Goal: Task Accomplishment & Management: Use online tool/utility

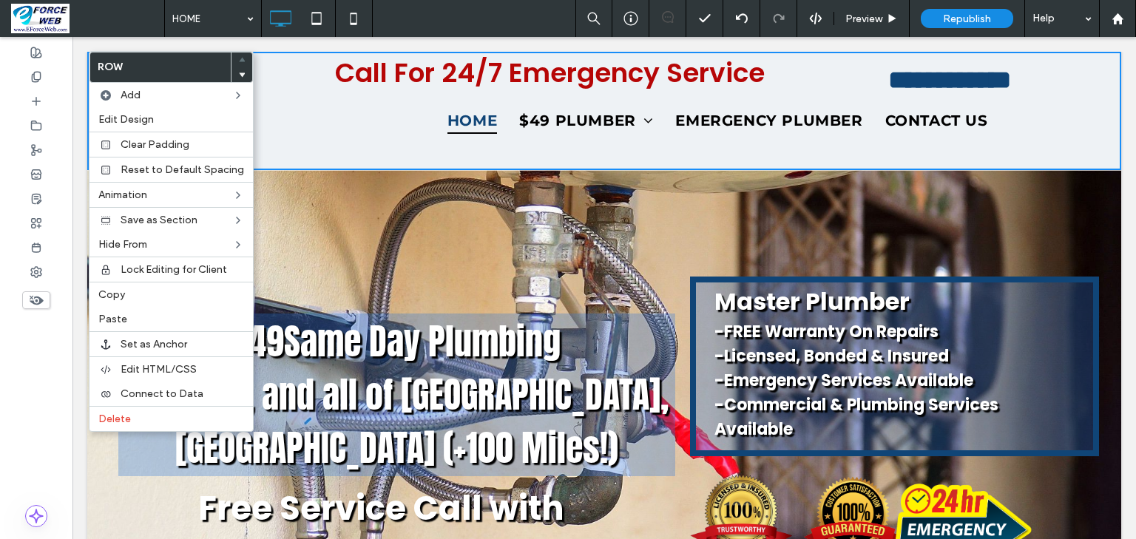
drag, startPoint x: 135, startPoint y: 294, endPoint x: 1043, endPoint y: 5, distance: 952.0
click at [135, 294] on label "Copy" at bounding box center [171, 294] width 146 height 13
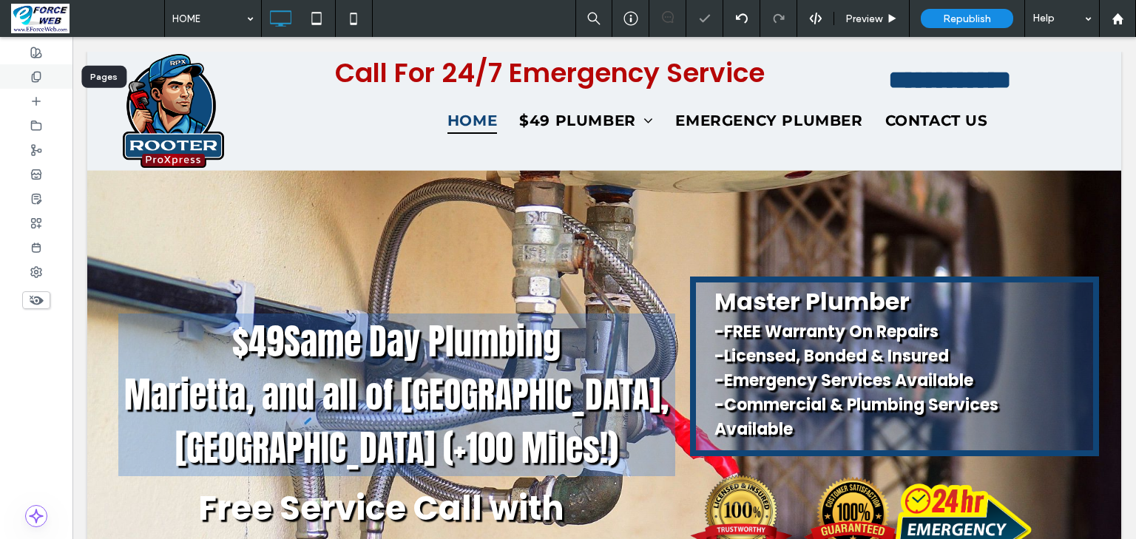
click at [36, 72] on icon at bounding box center [36, 77] width 12 height 12
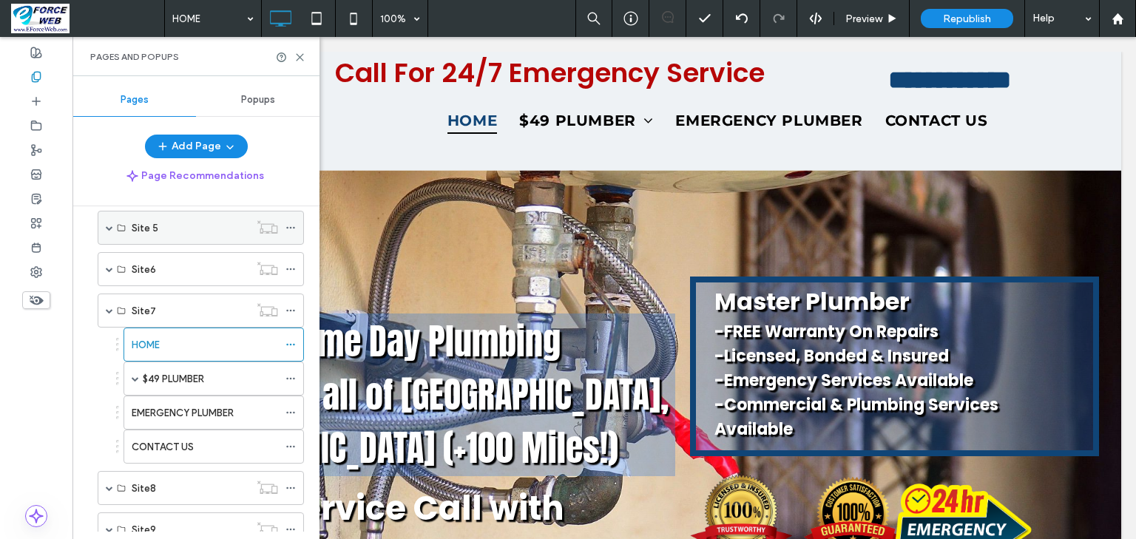
scroll to position [473, 0]
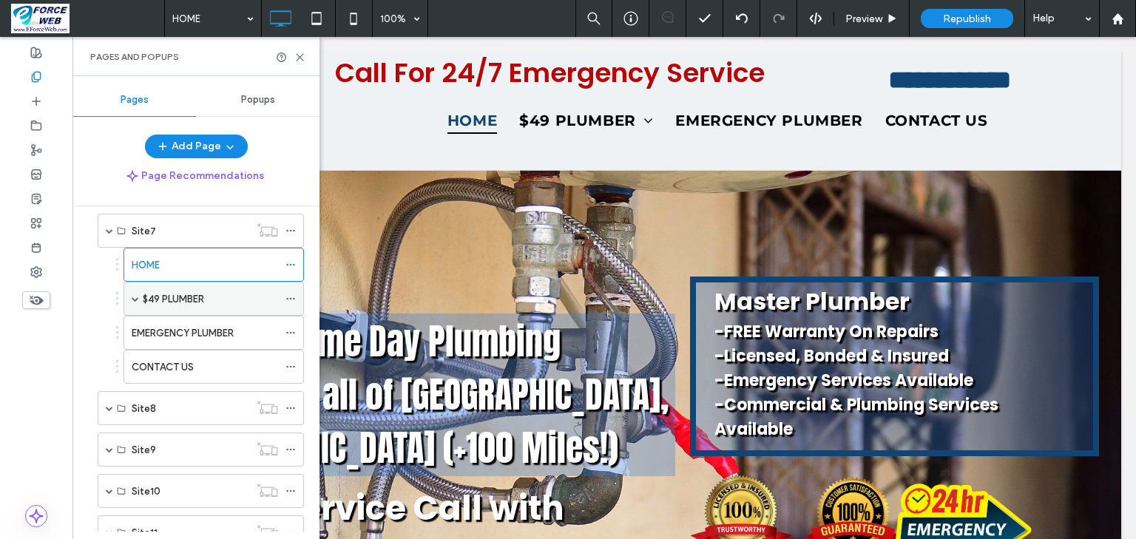
click at [174, 297] on label "$49 PLUMBER" at bounding box center [173, 299] width 61 height 26
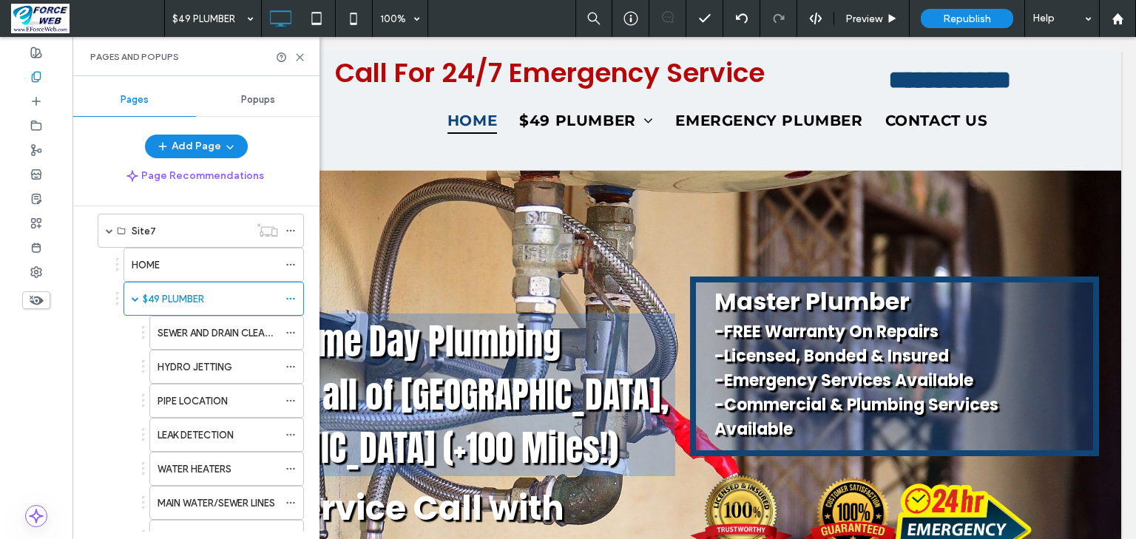
click at [312, 50] on div "Pages and Popups" at bounding box center [195, 56] width 247 height 39
click at [302, 56] on icon at bounding box center [299, 57] width 11 height 11
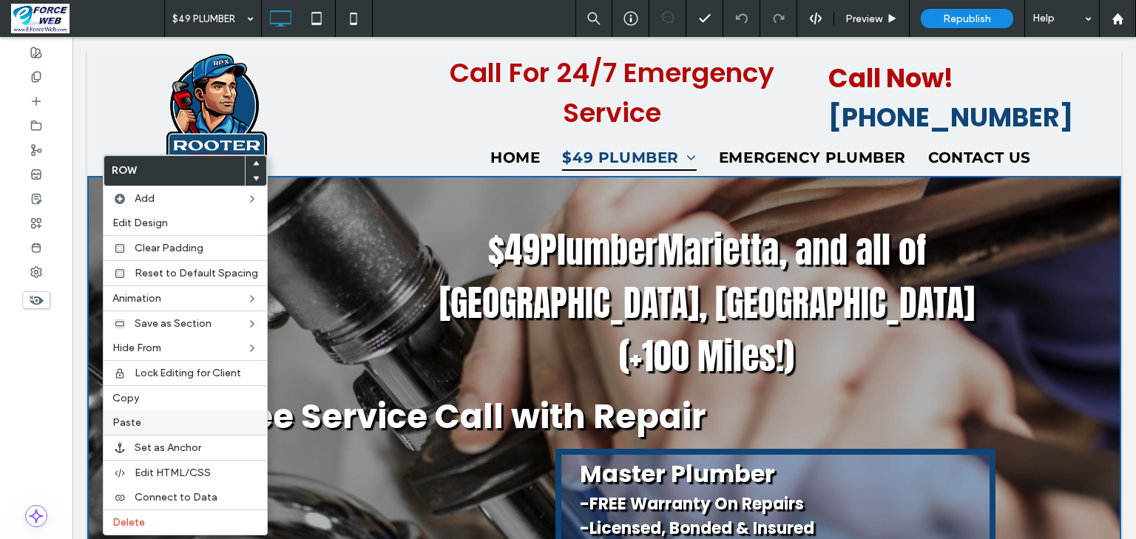
click at [140, 424] on label "Paste" at bounding box center [185, 422] width 146 height 13
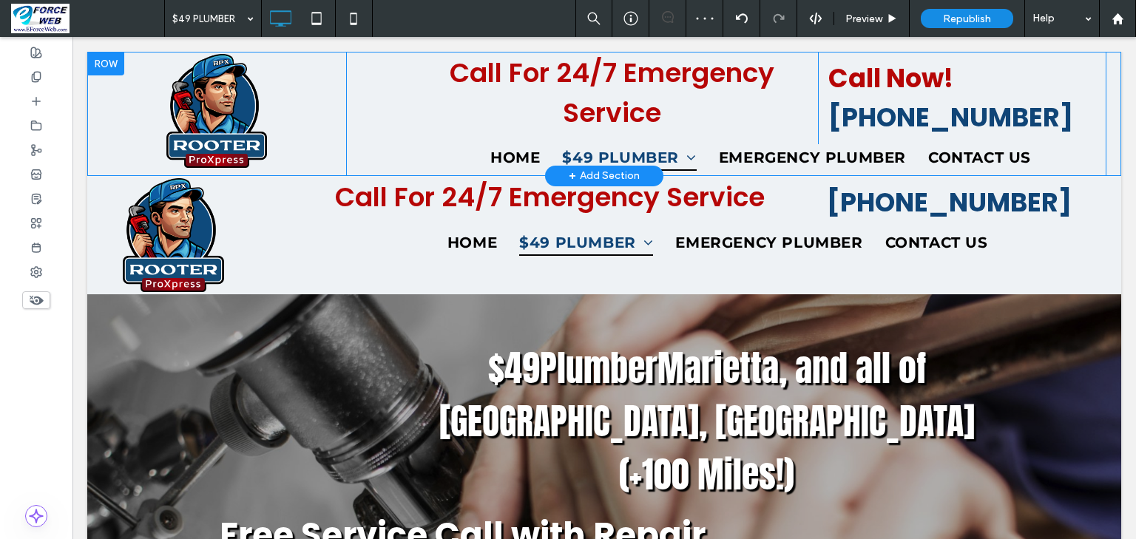
click at [101, 64] on div at bounding box center [105, 64] width 37 height 24
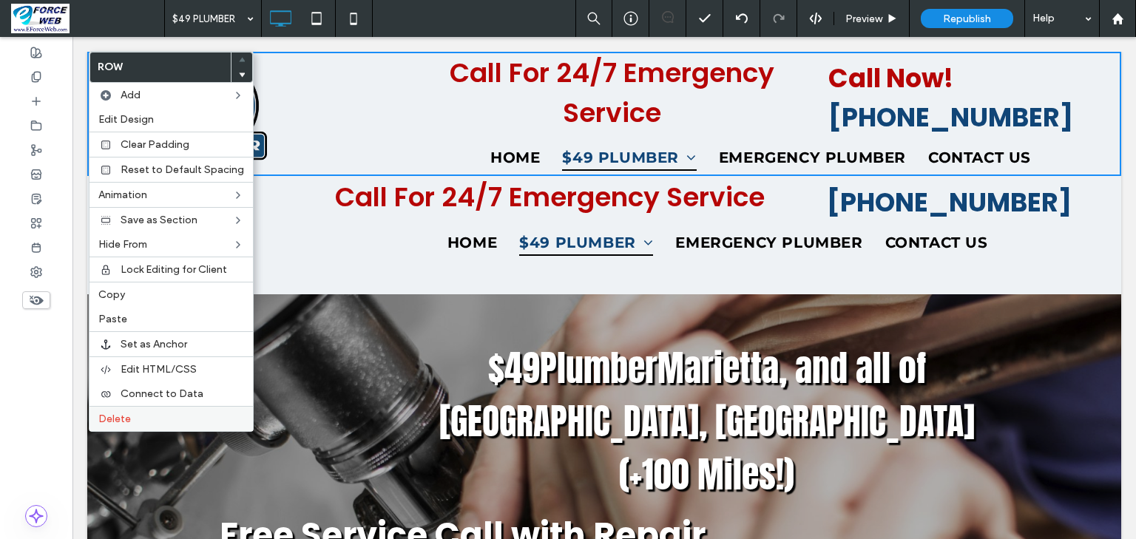
click at [109, 417] on span "Delete" at bounding box center [114, 419] width 33 height 13
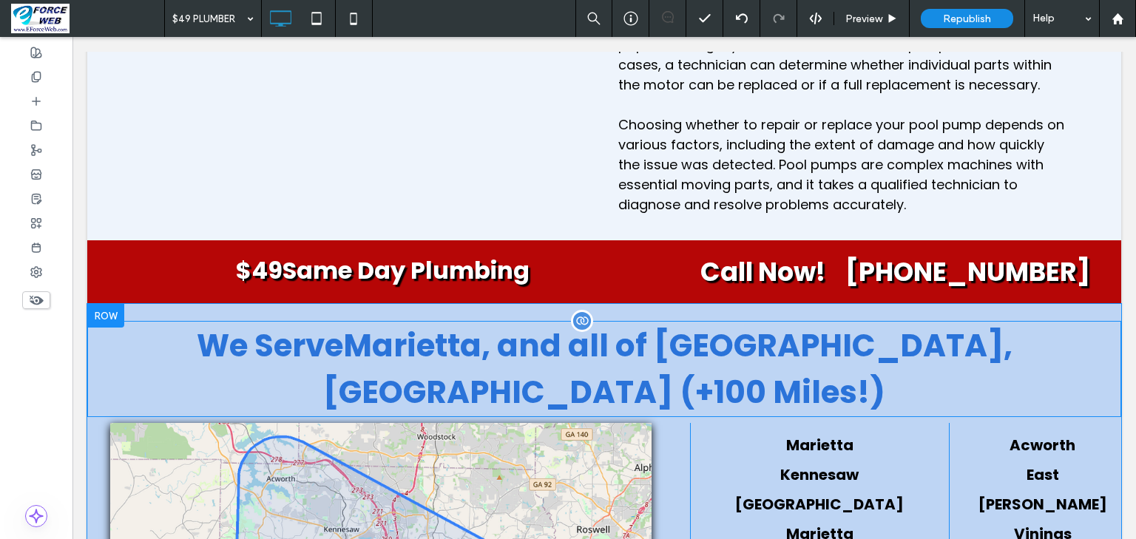
scroll to position [3786, 0]
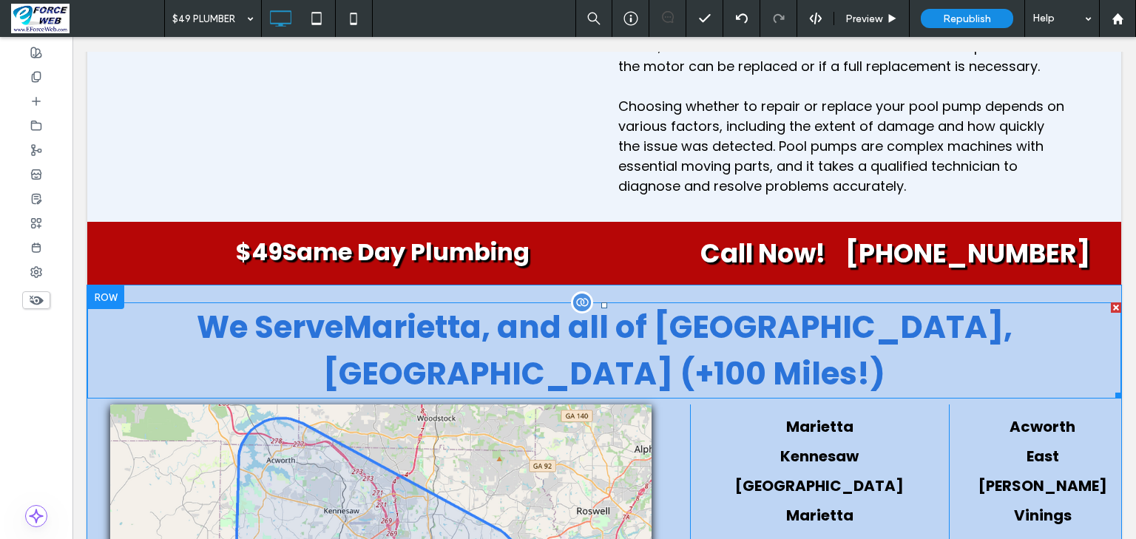
click at [605, 305] on span "Marietta, and all of [GEOGRAPHIC_DATA], [GEOGRAPHIC_DATA] (+100 Miles!)" at bounding box center [667, 350] width 689 height 90
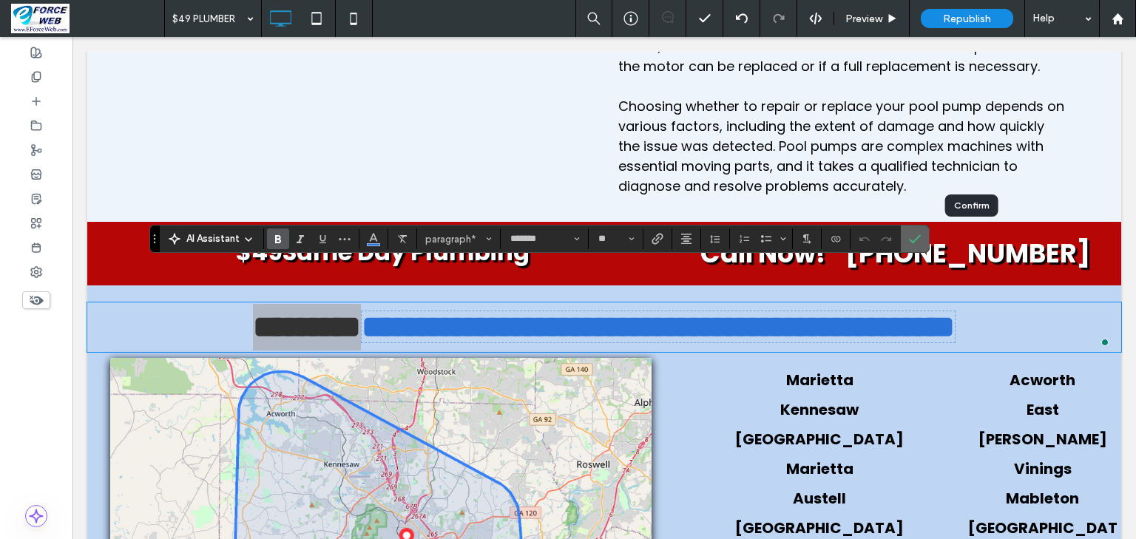
drag, startPoint x: 966, startPoint y: 241, endPoint x: 1063, endPoint y: 153, distance: 130.9
click at [921, 241] on icon "Confirm" at bounding box center [915, 239] width 12 height 12
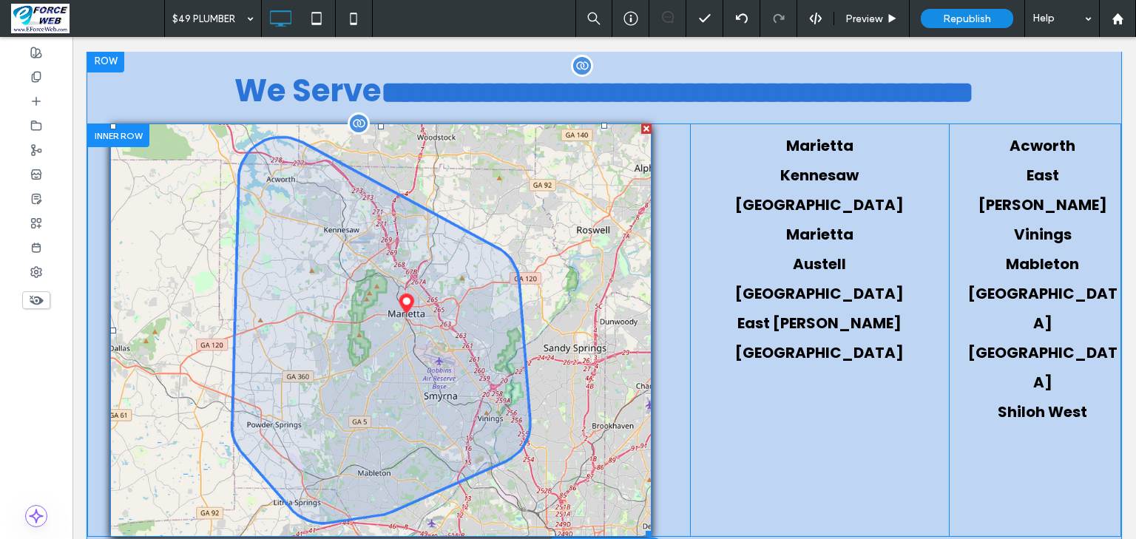
scroll to position [3963, 0]
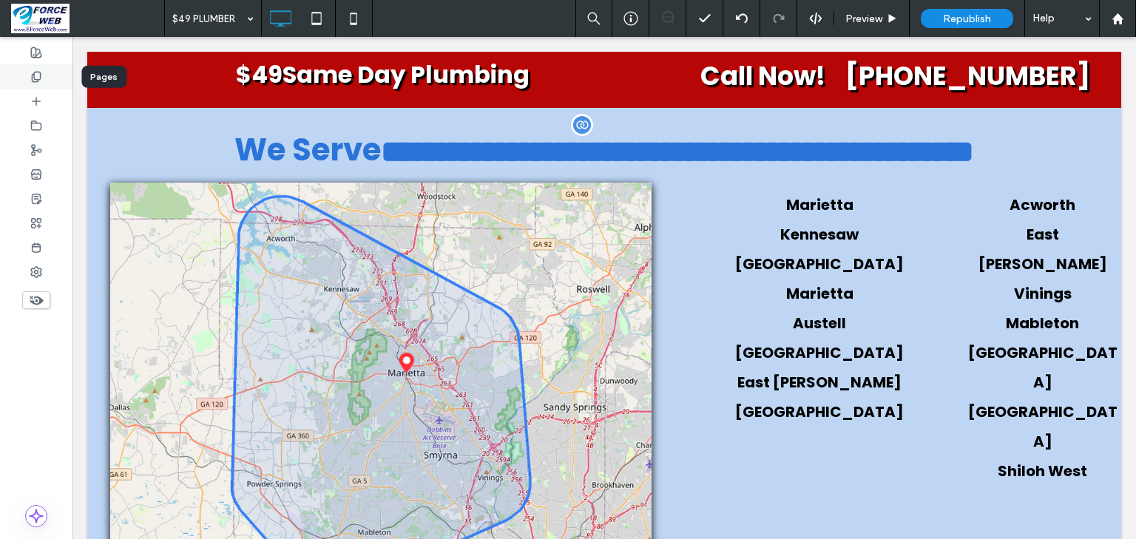
click at [35, 75] on icon at bounding box center [36, 77] width 12 height 12
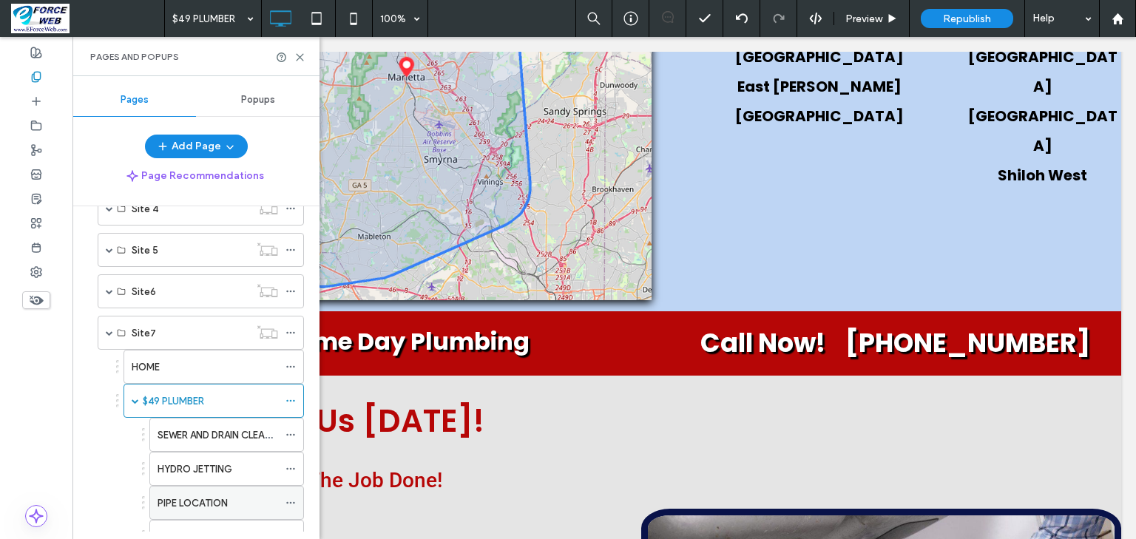
scroll to position [532, 0]
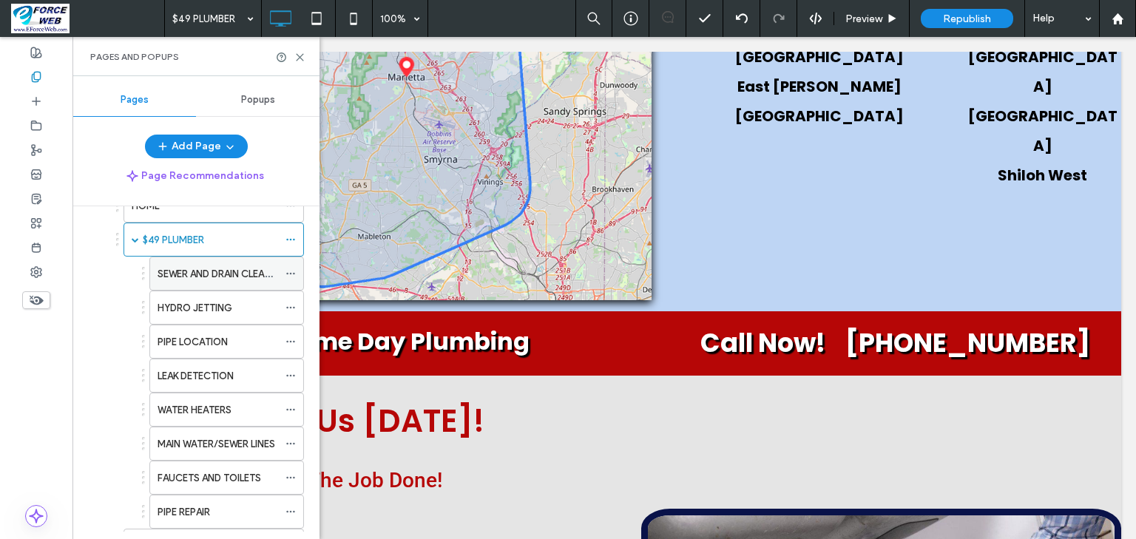
click at [203, 266] on label "SEWER AND DRAIN CLEANING" at bounding box center [222, 274] width 130 height 26
click at [298, 57] on icon at bounding box center [299, 57] width 11 height 11
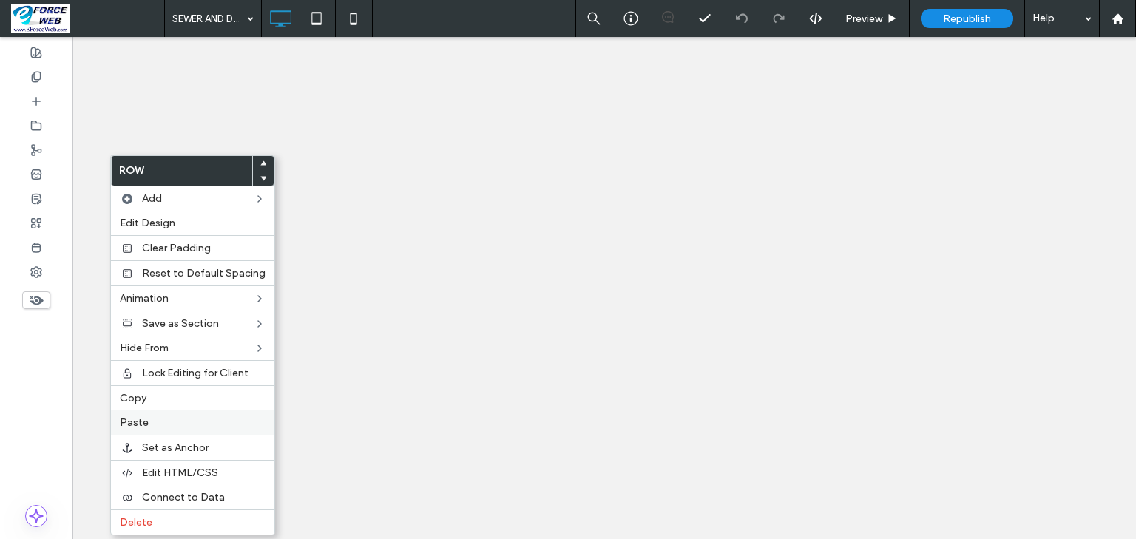
click at [133, 421] on span "Paste" at bounding box center [134, 422] width 29 height 13
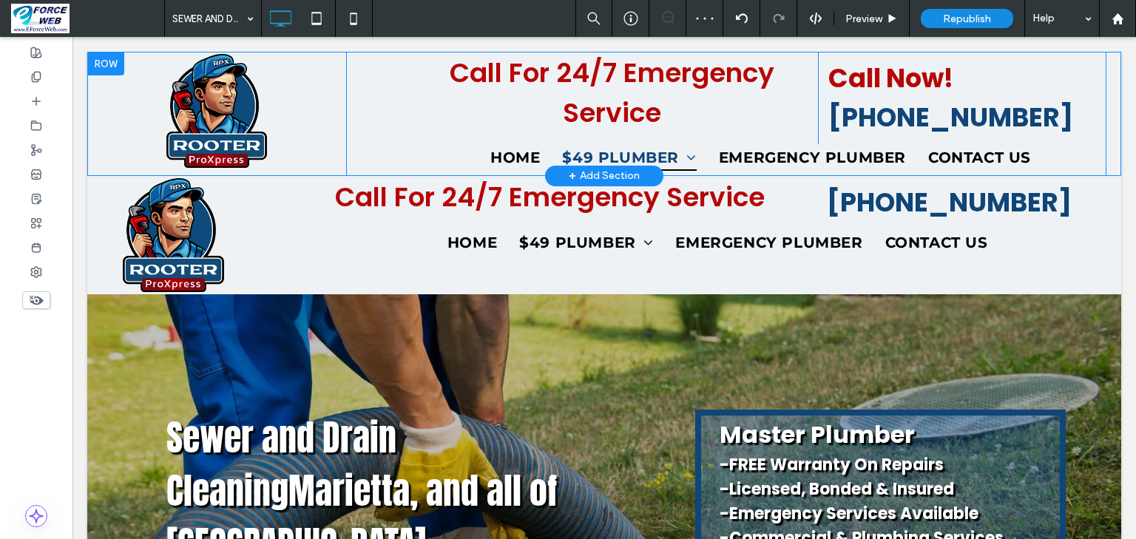
click at [99, 60] on div at bounding box center [105, 64] width 37 height 24
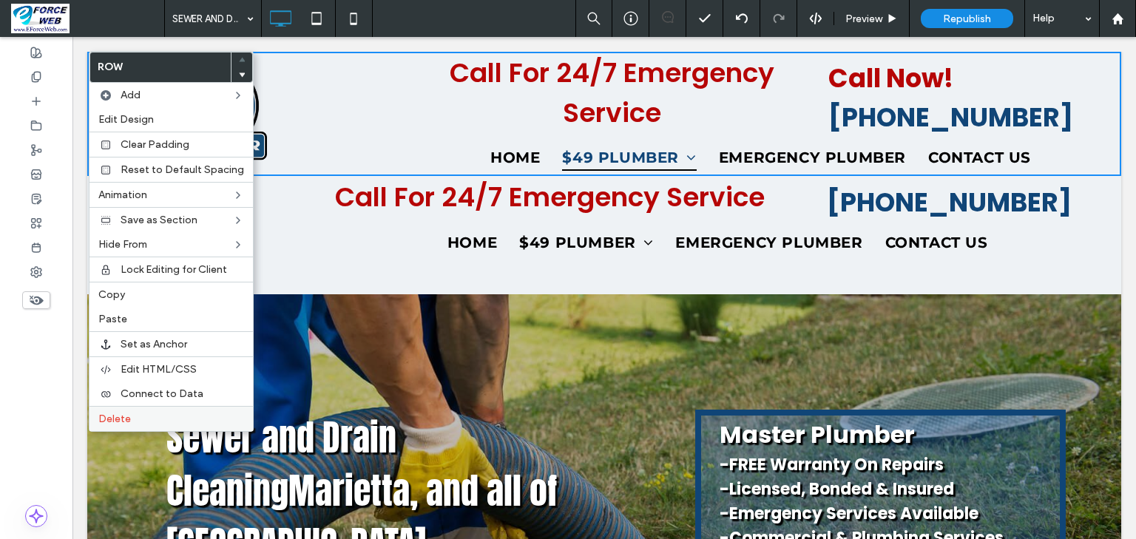
click at [123, 414] on span "Delete" at bounding box center [114, 419] width 33 height 13
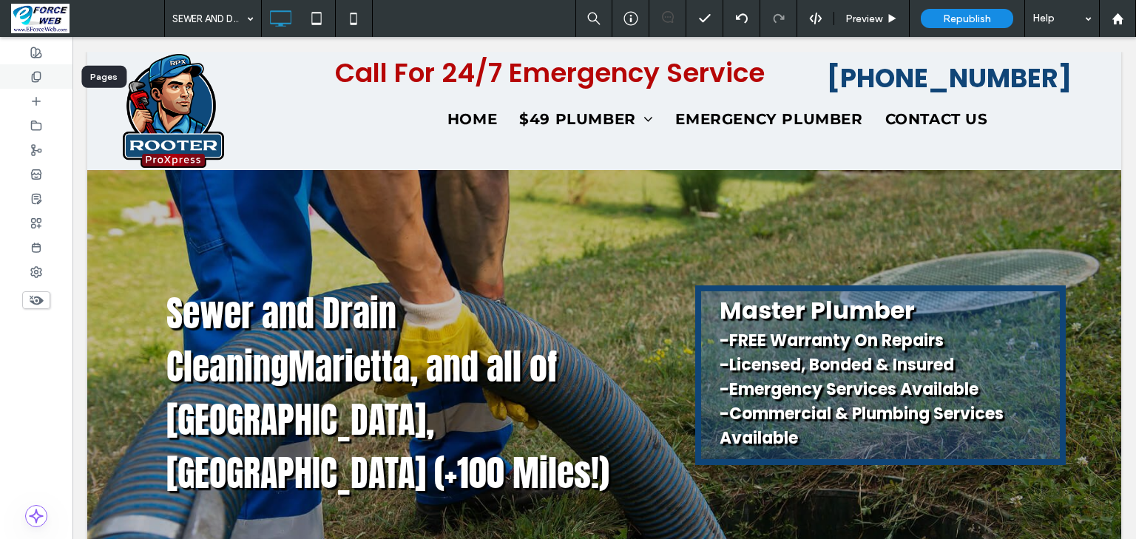
click at [42, 81] on div at bounding box center [36, 76] width 72 height 24
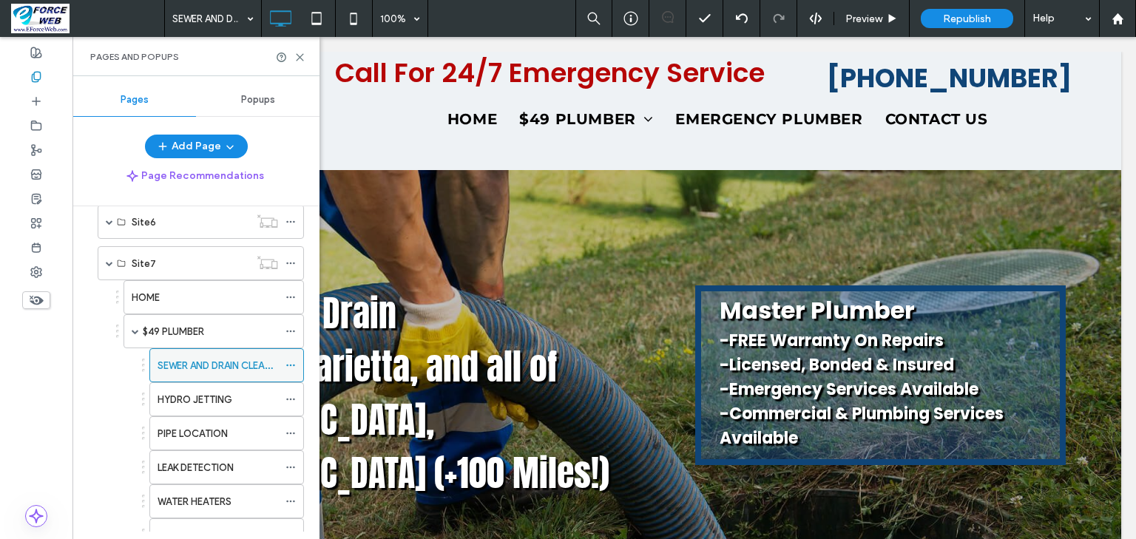
scroll to position [473, 0]
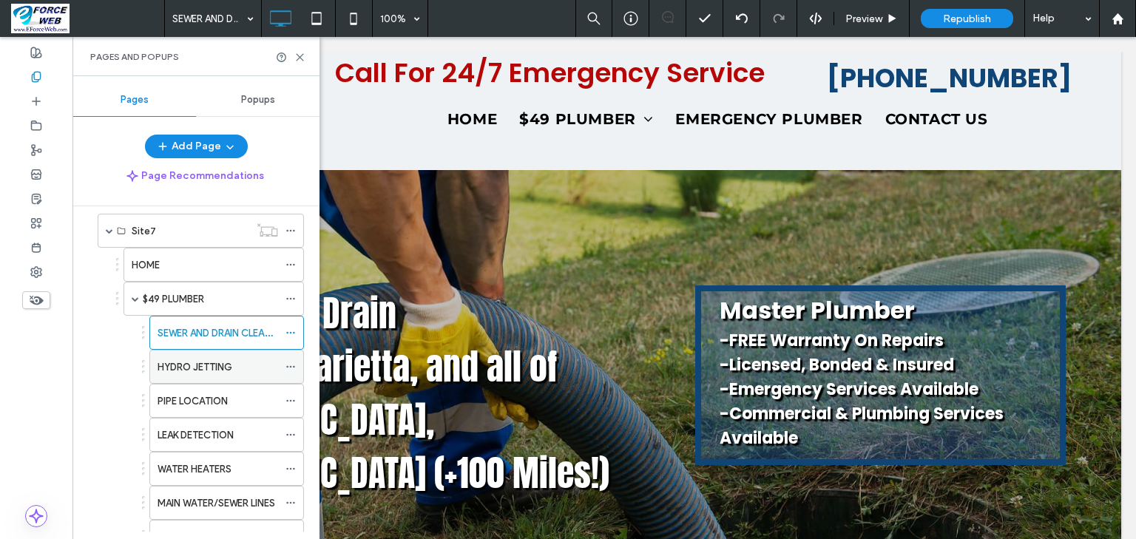
click at [196, 357] on label "HYDRO JETTING" at bounding box center [194, 367] width 75 height 26
click at [301, 59] on icon at bounding box center [299, 57] width 11 height 11
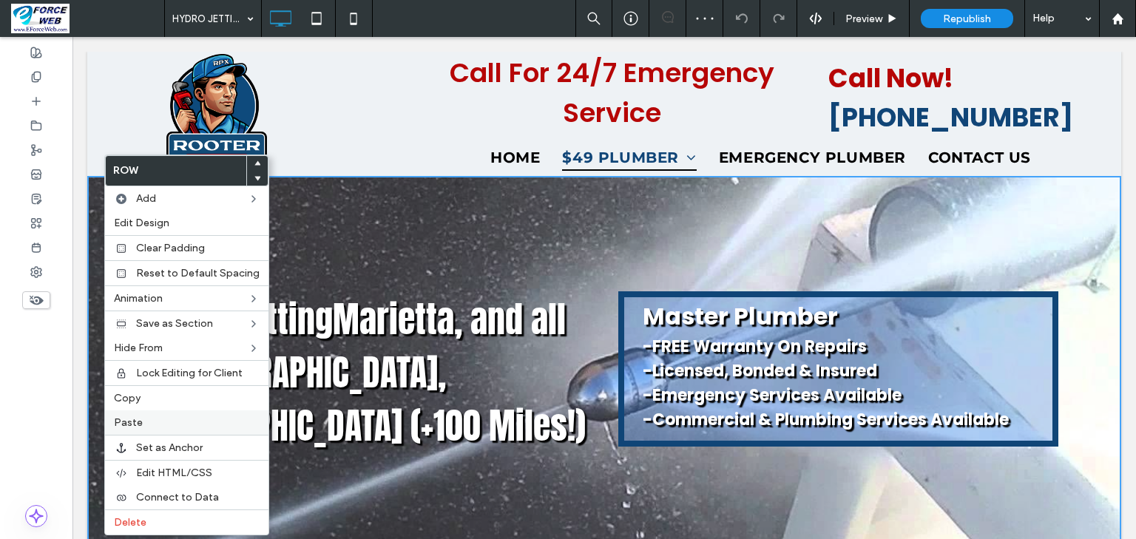
click at [155, 424] on label "Paste" at bounding box center [187, 422] width 146 height 13
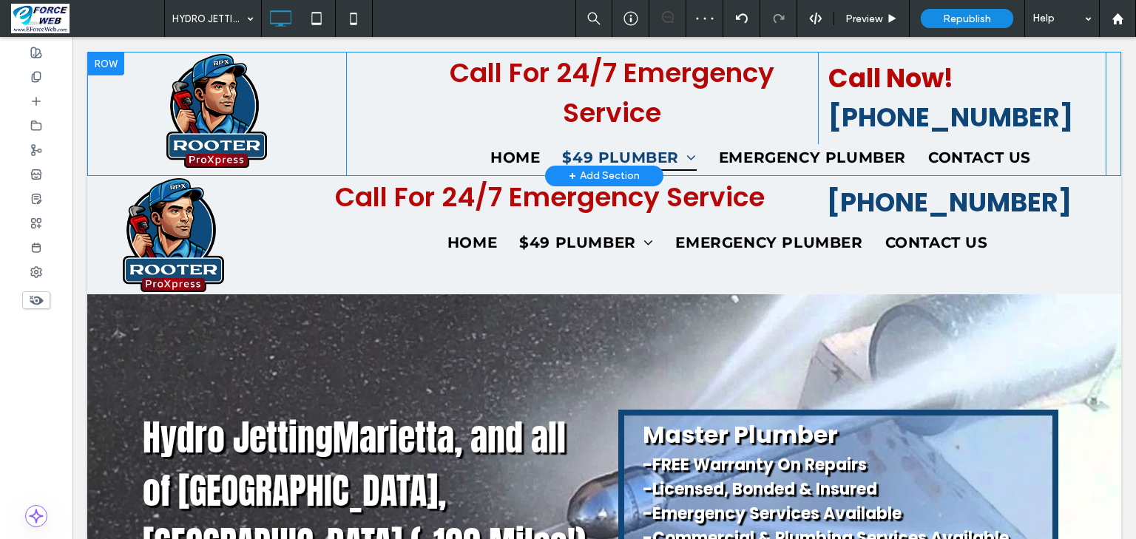
click at [112, 65] on div at bounding box center [105, 64] width 37 height 24
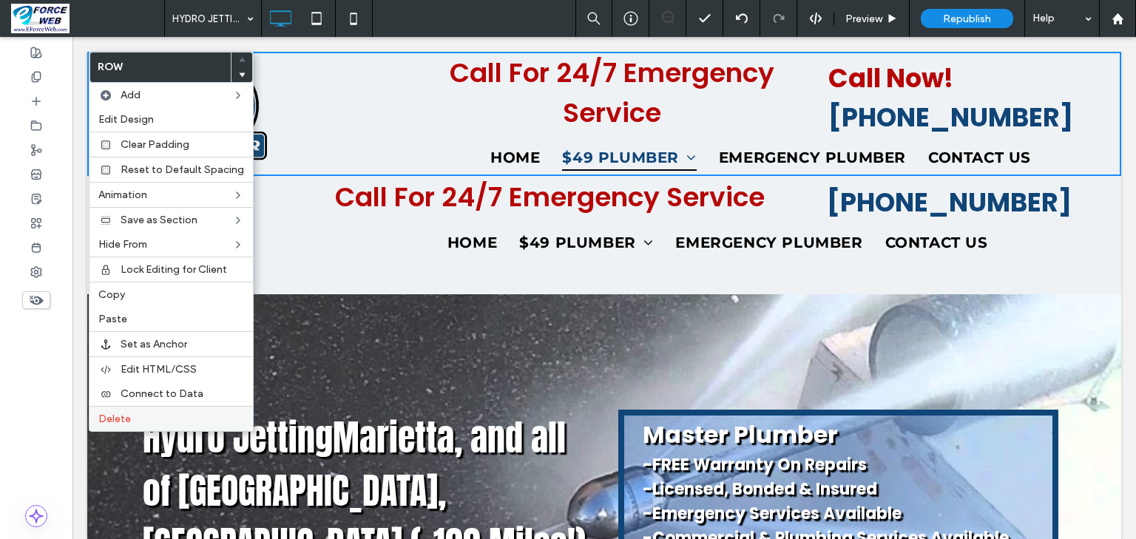
click at [115, 413] on span "Delete" at bounding box center [114, 419] width 33 height 13
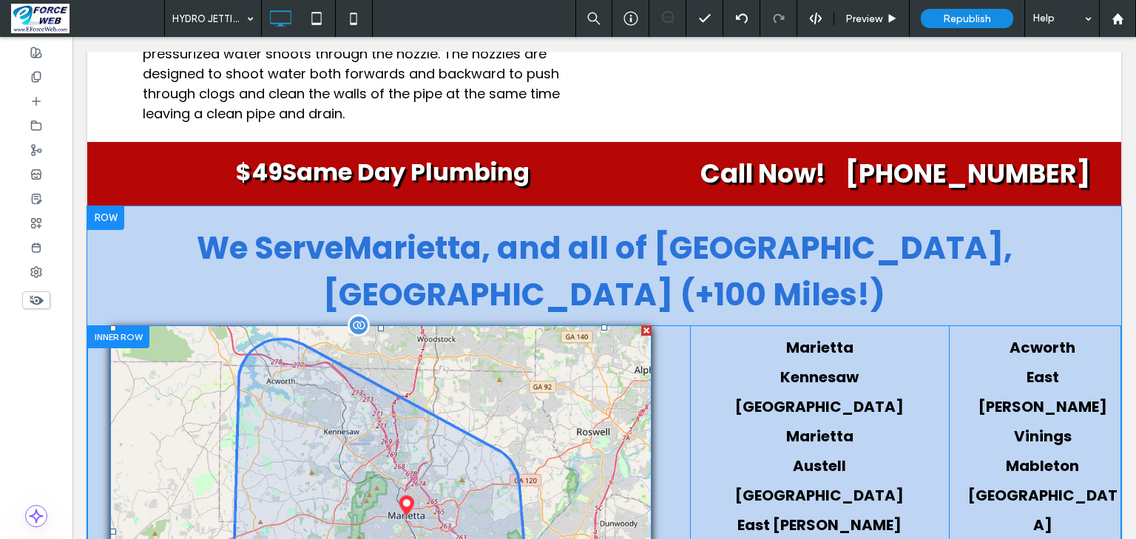
scroll to position [2011, 0]
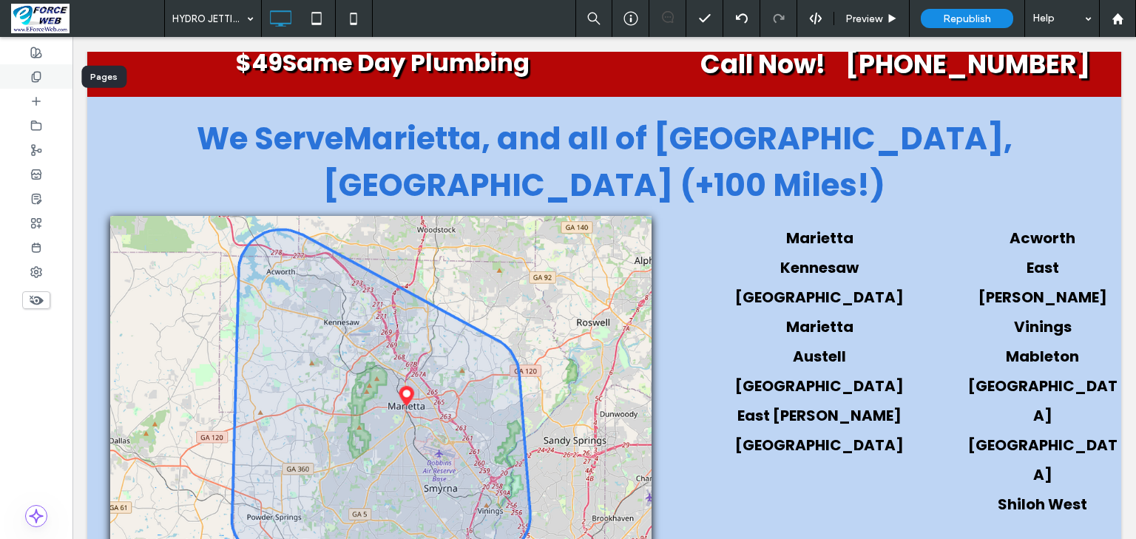
click at [50, 75] on div at bounding box center [36, 76] width 72 height 24
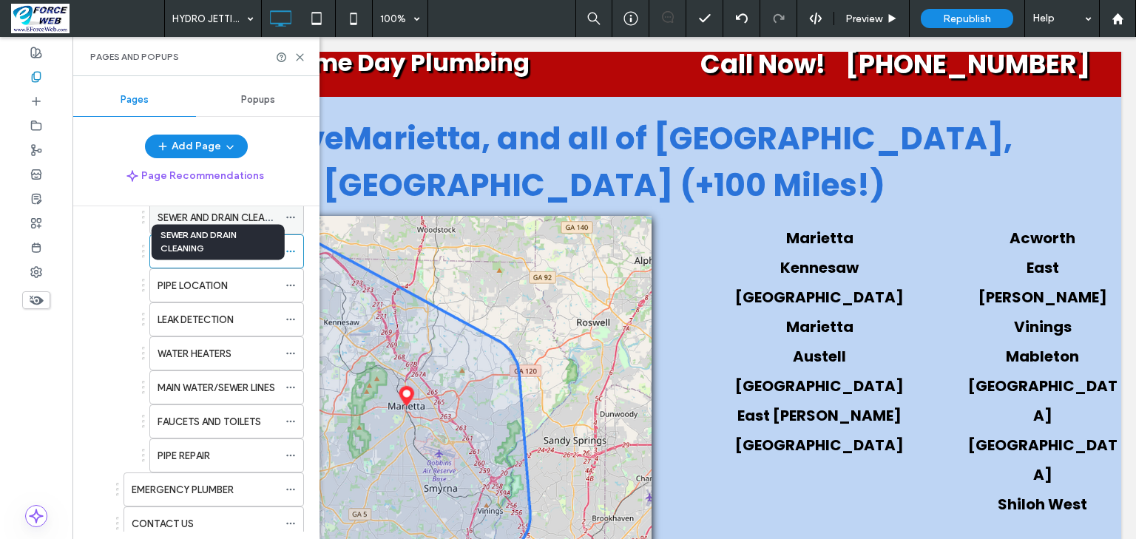
scroll to position [651, 0]
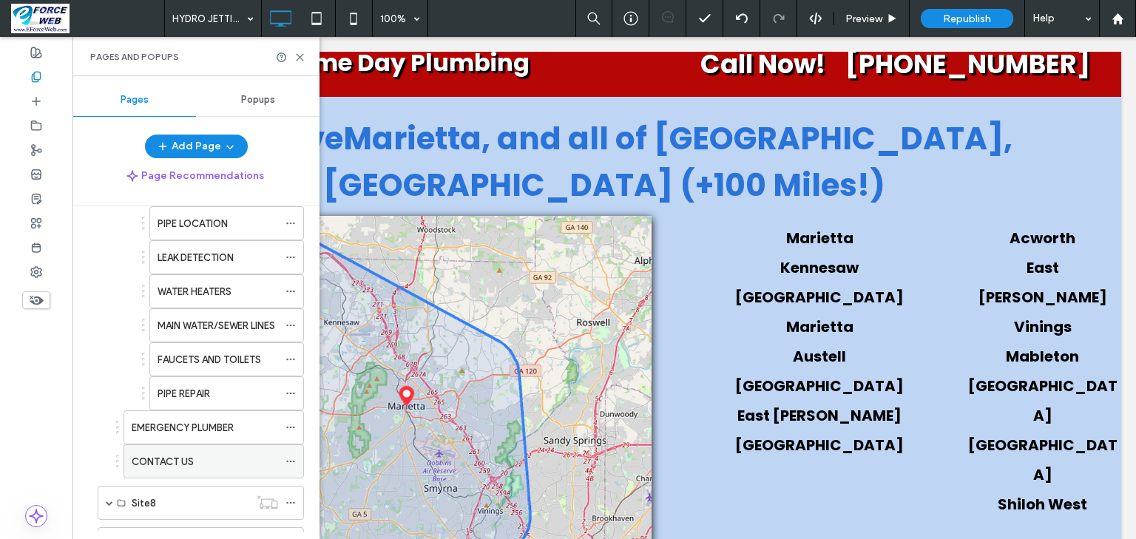
click at [186, 461] on label "CONTACT US" at bounding box center [163, 462] width 62 height 26
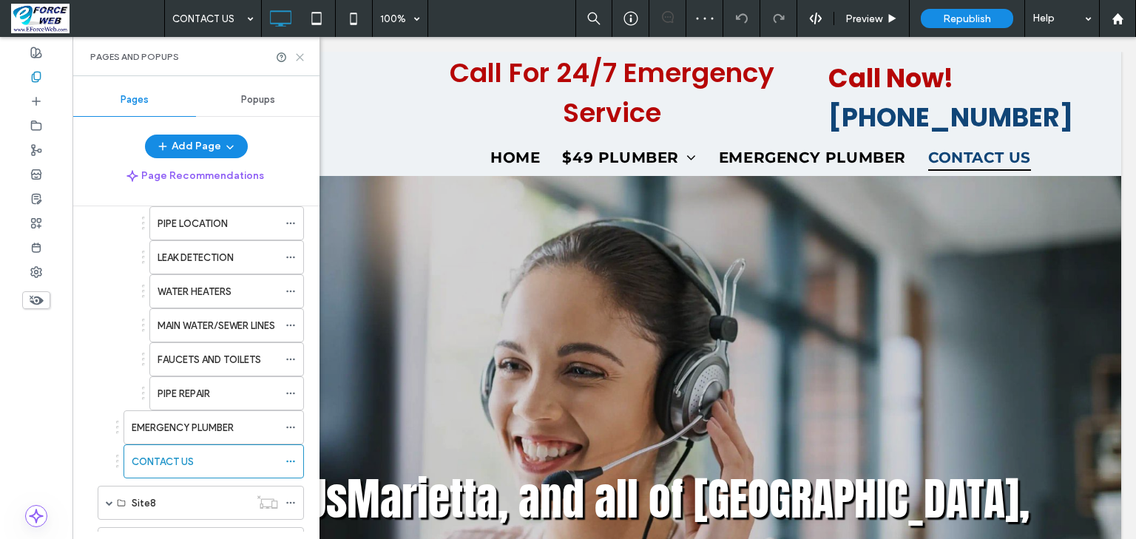
click at [299, 59] on icon at bounding box center [299, 57] width 11 height 11
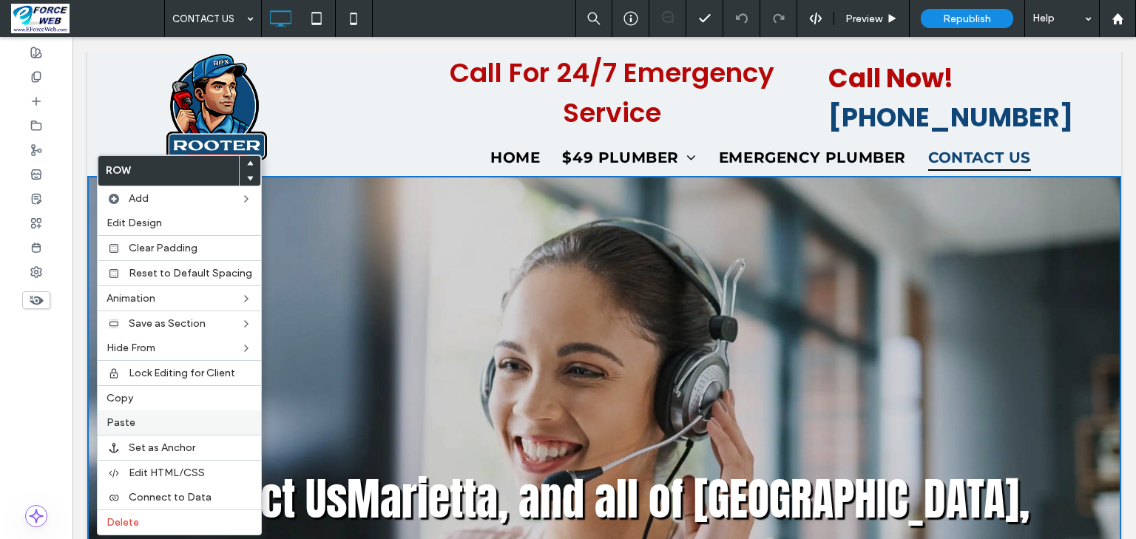
click at [175, 416] on label "Paste" at bounding box center [179, 422] width 146 height 13
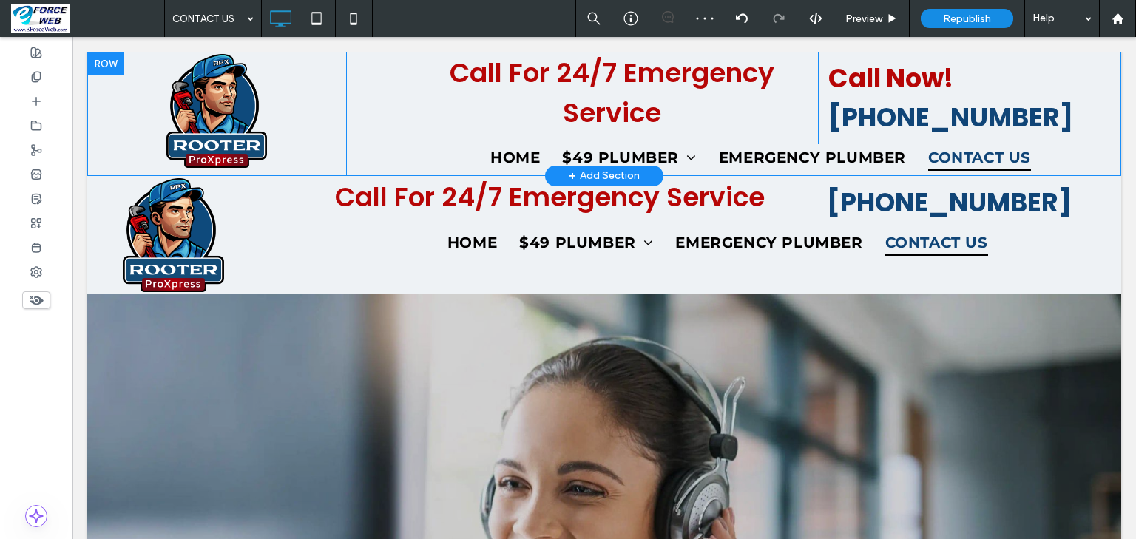
click at [119, 62] on div at bounding box center [105, 64] width 37 height 24
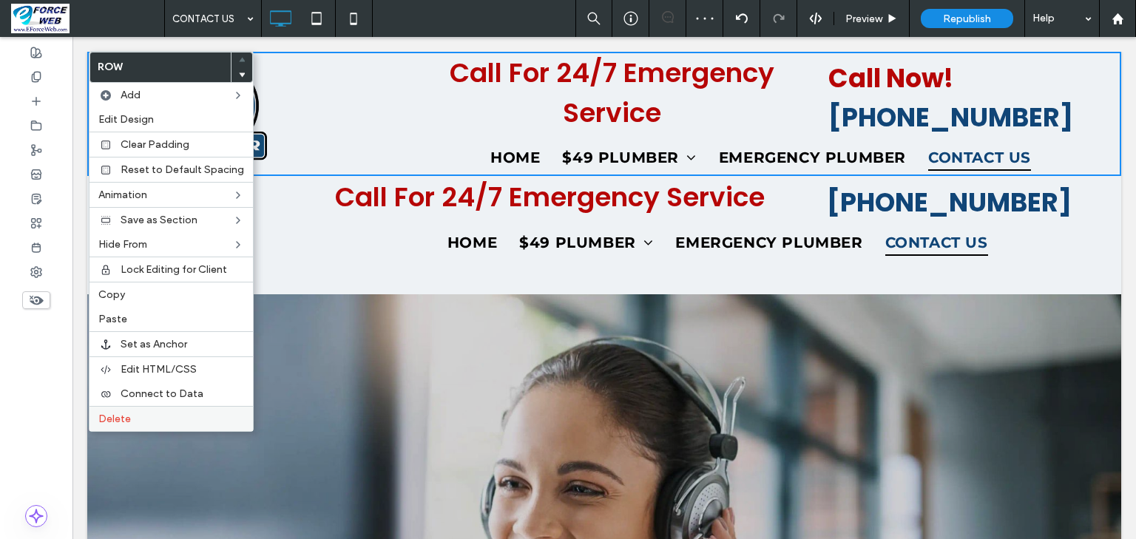
click at [112, 419] on span "Delete" at bounding box center [114, 419] width 33 height 13
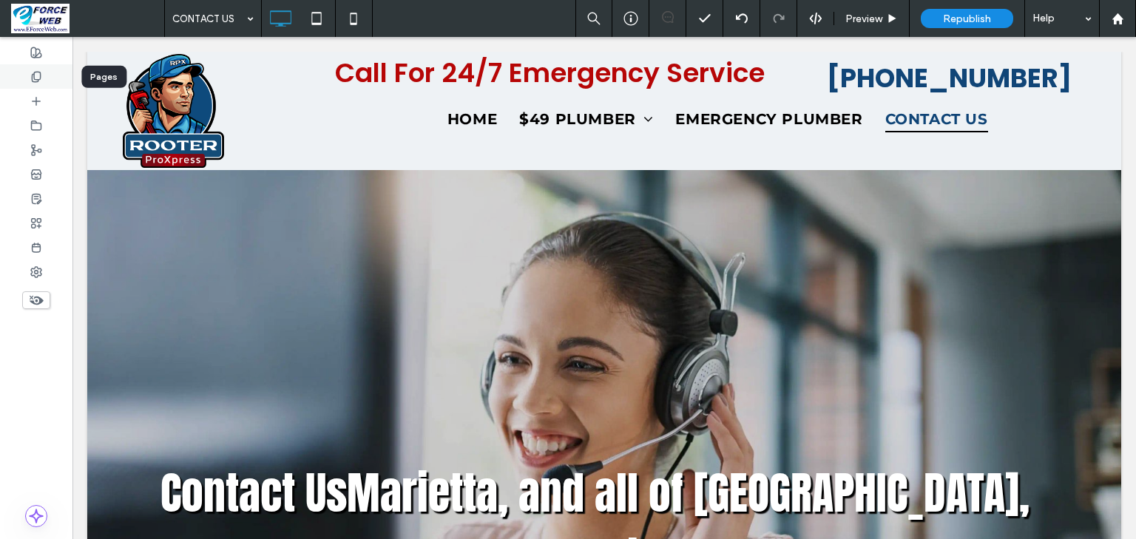
click at [40, 81] on icon at bounding box center [36, 77] width 12 height 12
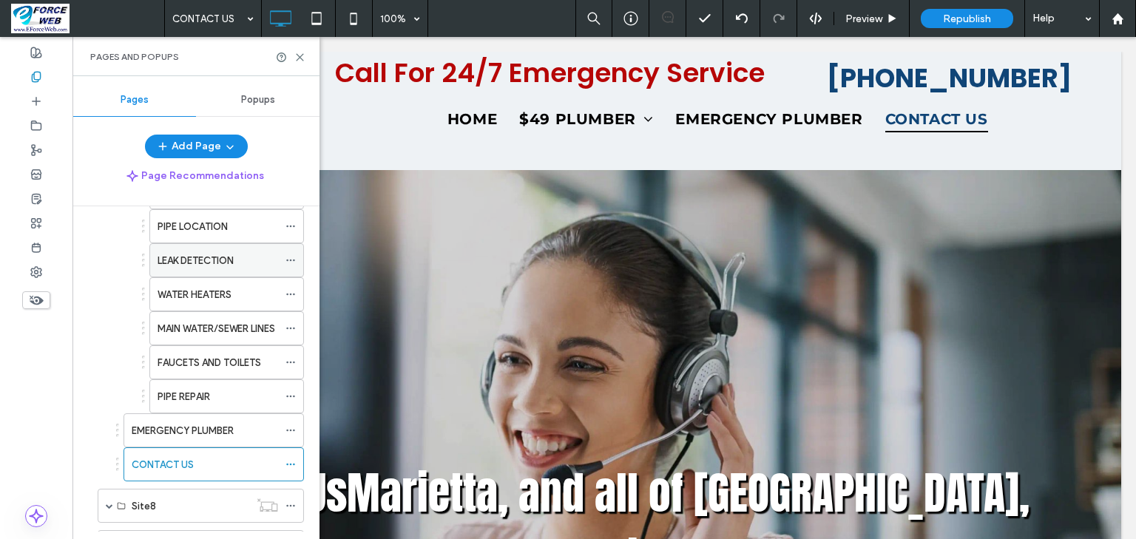
scroll to position [651, 0]
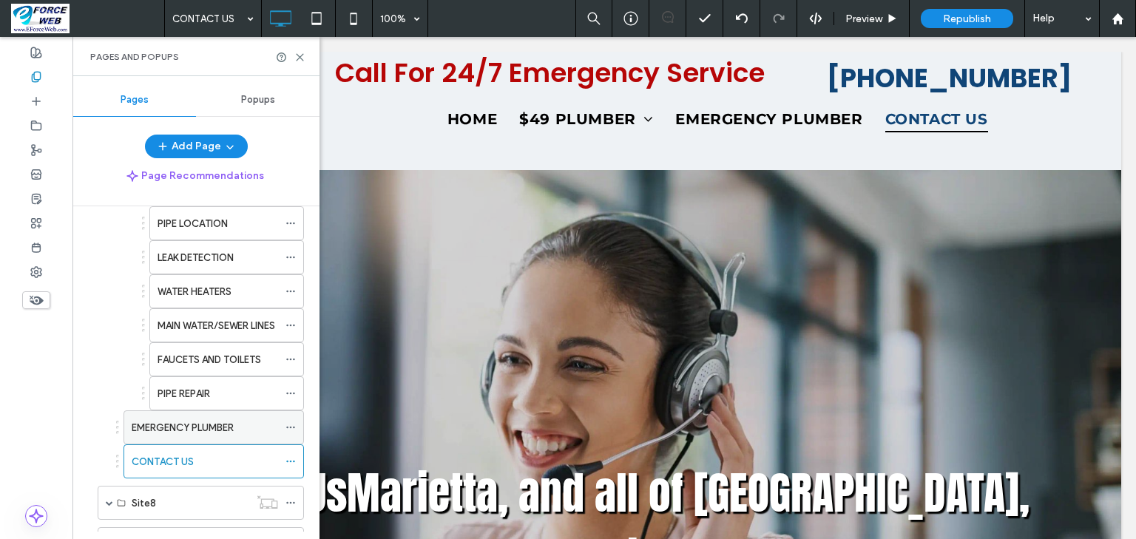
click at [177, 420] on label "EMERGENCY PLUMBER" at bounding box center [183, 428] width 102 height 26
click at [301, 55] on use at bounding box center [300, 57] width 7 height 7
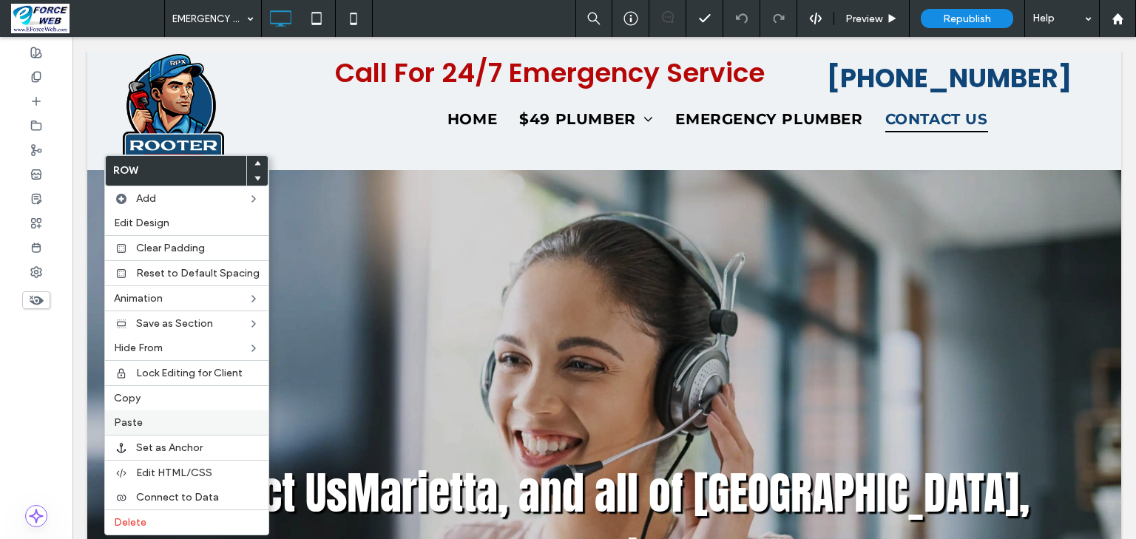
click at [136, 419] on span "Paste" at bounding box center [128, 422] width 29 height 13
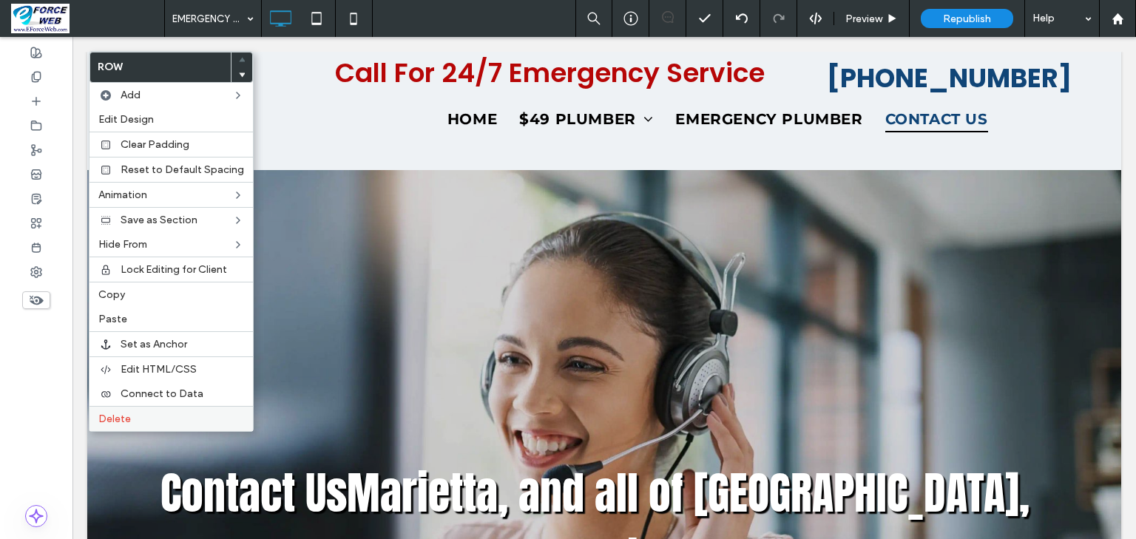
click at [109, 414] on span "Delete" at bounding box center [114, 419] width 33 height 13
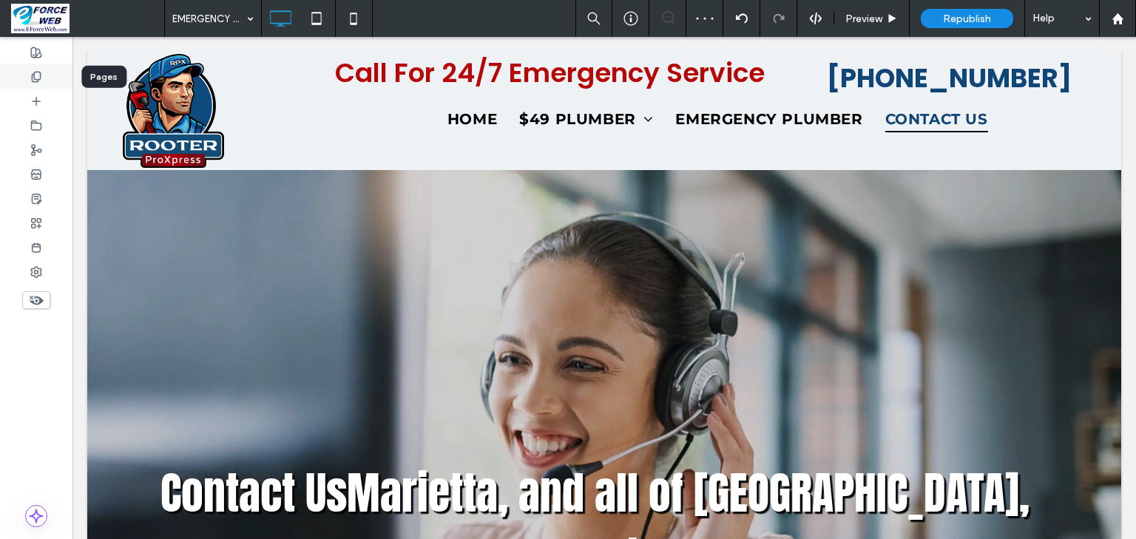
click at [41, 74] on icon at bounding box center [36, 77] width 12 height 12
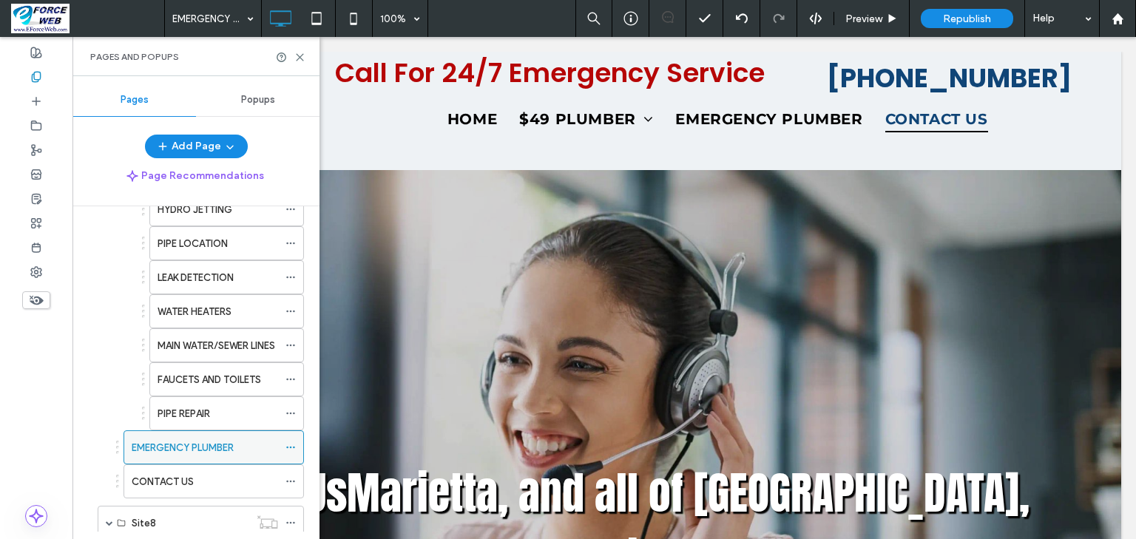
scroll to position [651, 0]
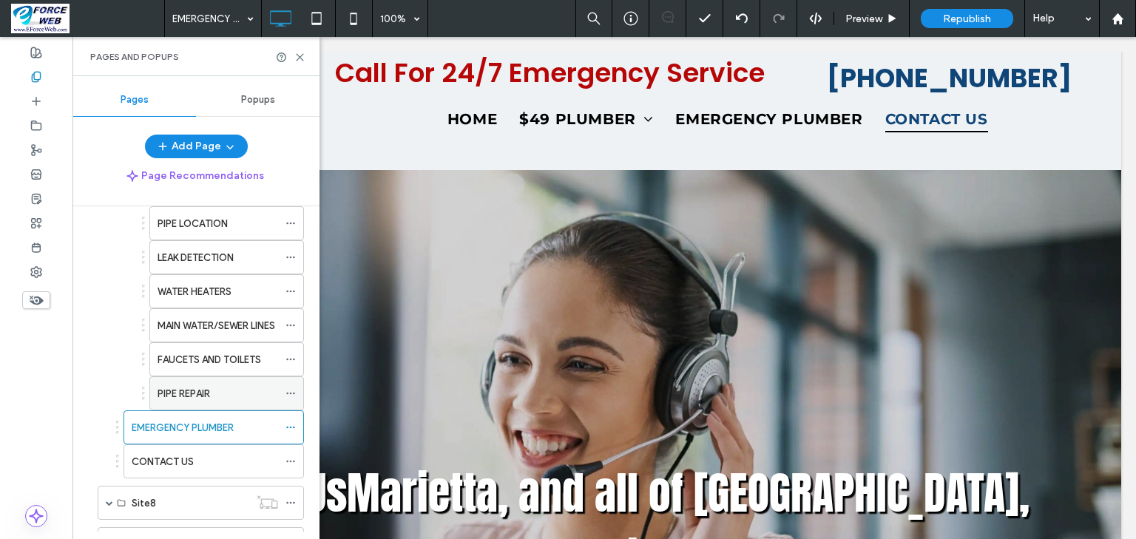
click at [184, 393] on label "PIPE REPAIR" at bounding box center [183, 394] width 52 height 26
click at [300, 56] on use at bounding box center [300, 57] width 7 height 7
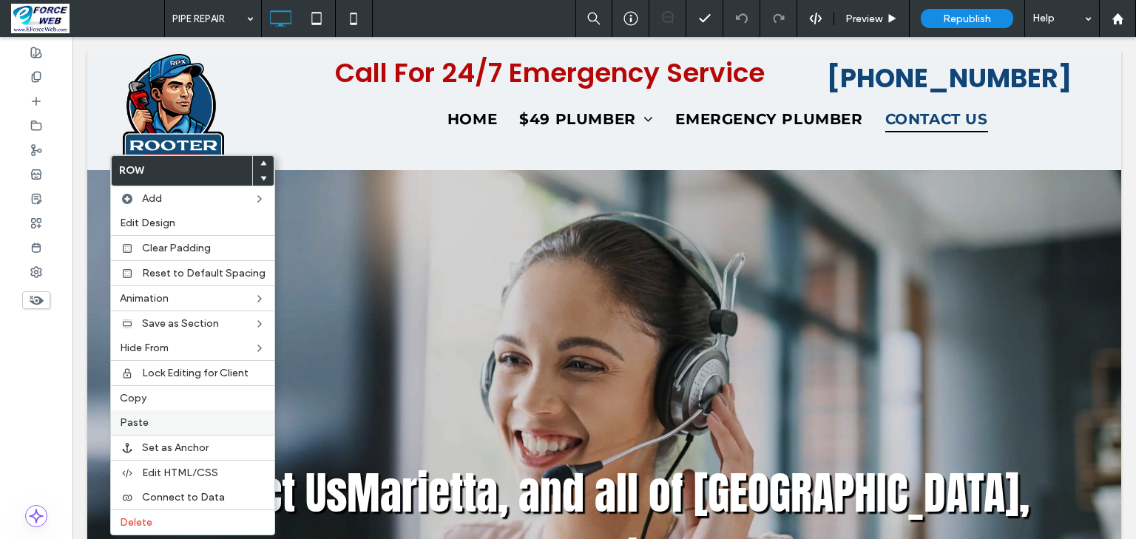
click at [137, 422] on span "Paste" at bounding box center [134, 422] width 29 height 13
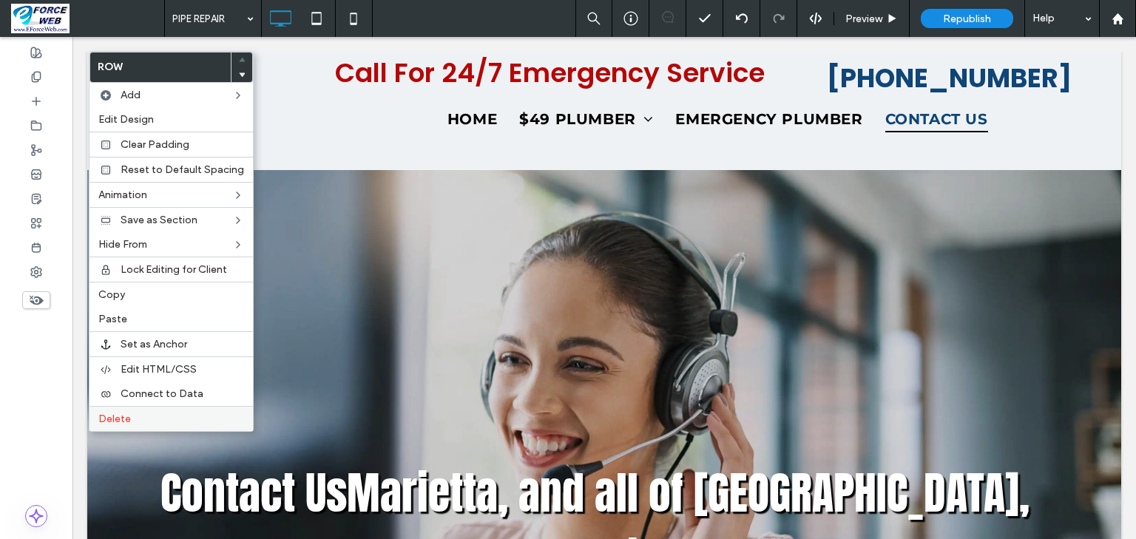
click at [115, 418] on span "Delete" at bounding box center [114, 419] width 33 height 13
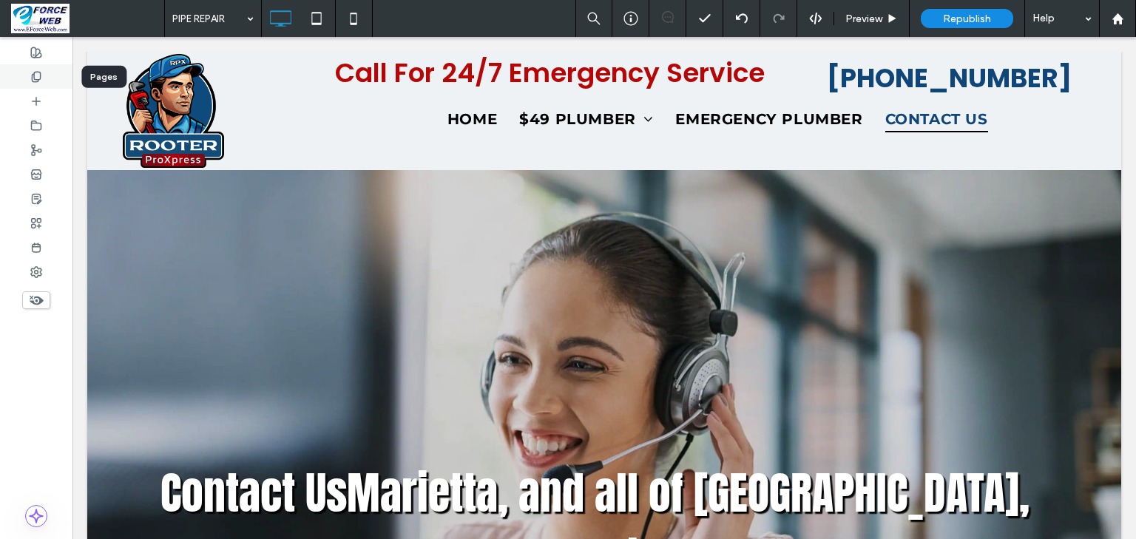
click at [30, 78] on icon at bounding box center [36, 77] width 12 height 12
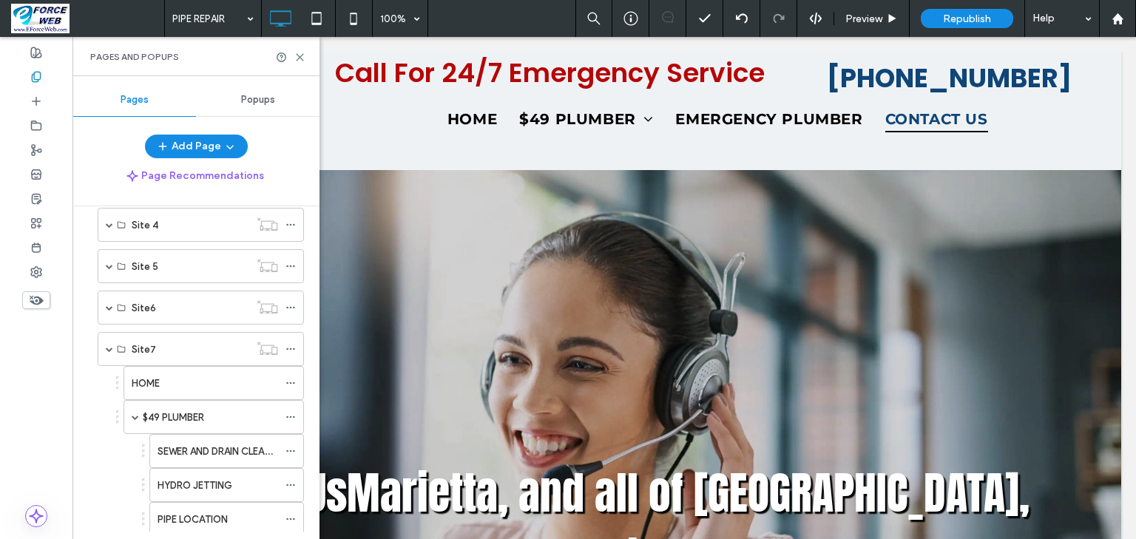
scroll to position [532, 0]
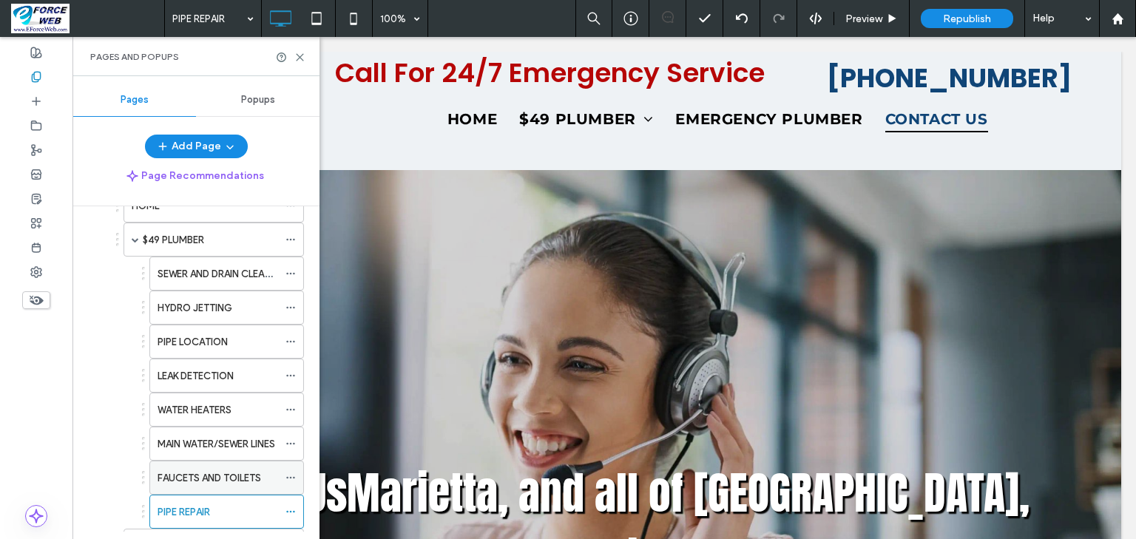
click at [188, 470] on label "FAUCETS AND TOILETS" at bounding box center [209, 478] width 104 height 26
click at [302, 54] on use at bounding box center [300, 57] width 7 height 7
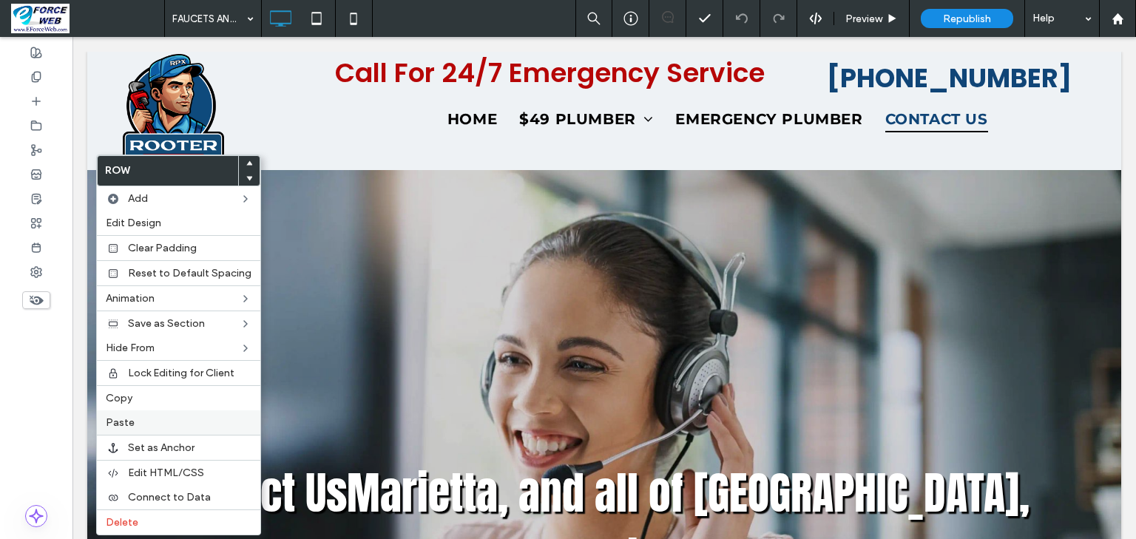
click at [134, 423] on label "Paste" at bounding box center [179, 422] width 146 height 13
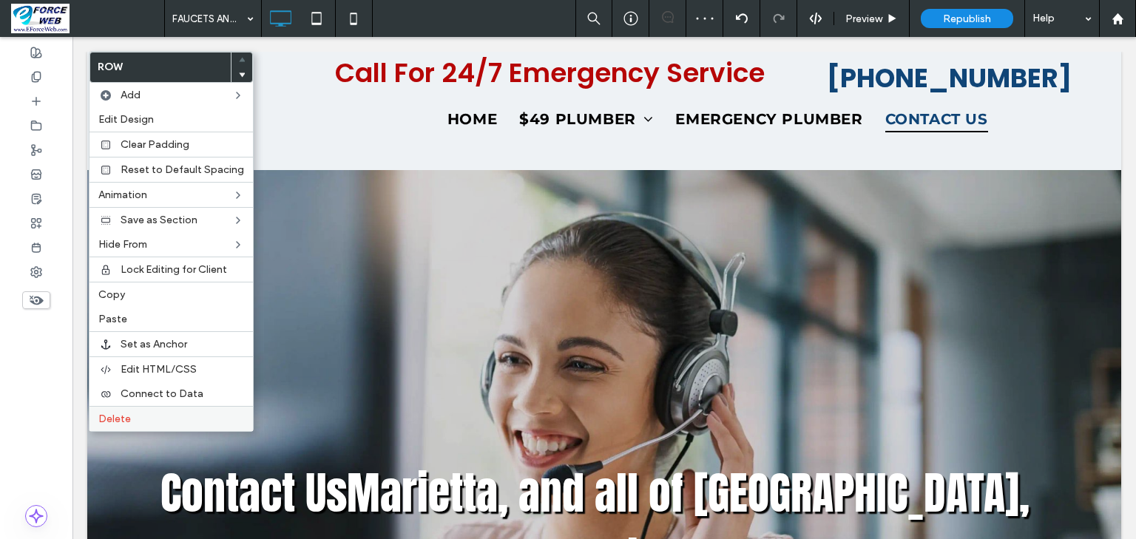
click at [119, 413] on span "Delete" at bounding box center [114, 419] width 33 height 13
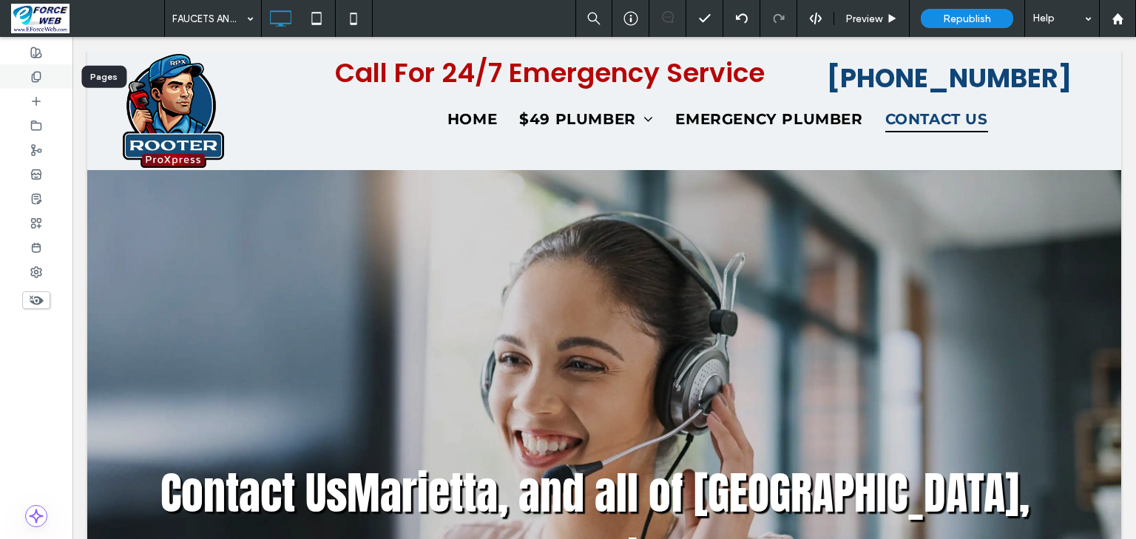
click at [45, 69] on div at bounding box center [36, 76] width 72 height 24
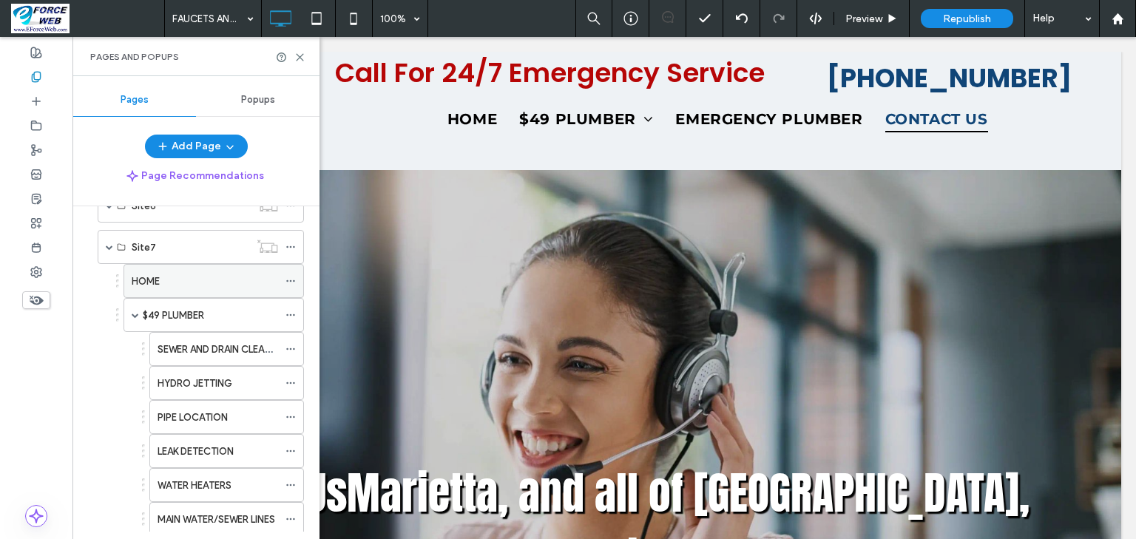
scroll to position [651, 0]
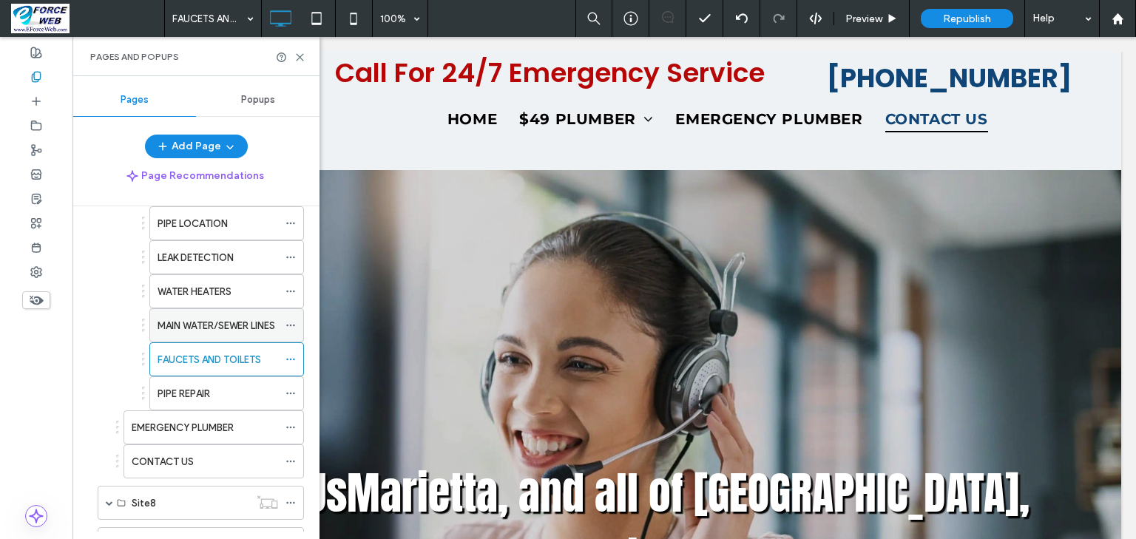
click at [203, 316] on label "MAIN WATER/SEWER LINES" at bounding box center [216, 326] width 118 height 26
click at [302, 55] on use at bounding box center [300, 57] width 7 height 7
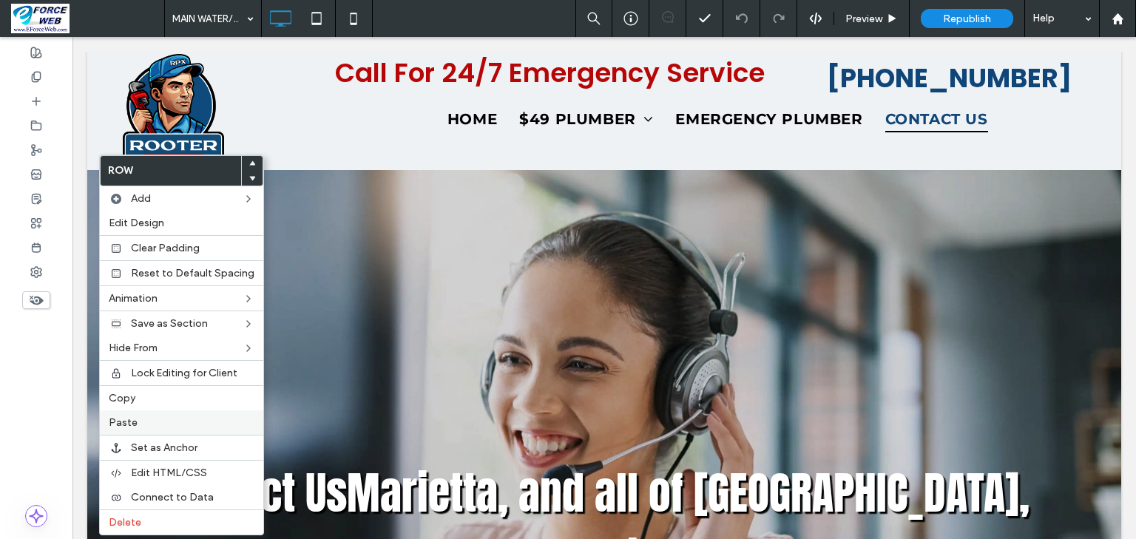
click at [133, 421] on span "Paste" at bounding box center [123, 422] width 29 height 13
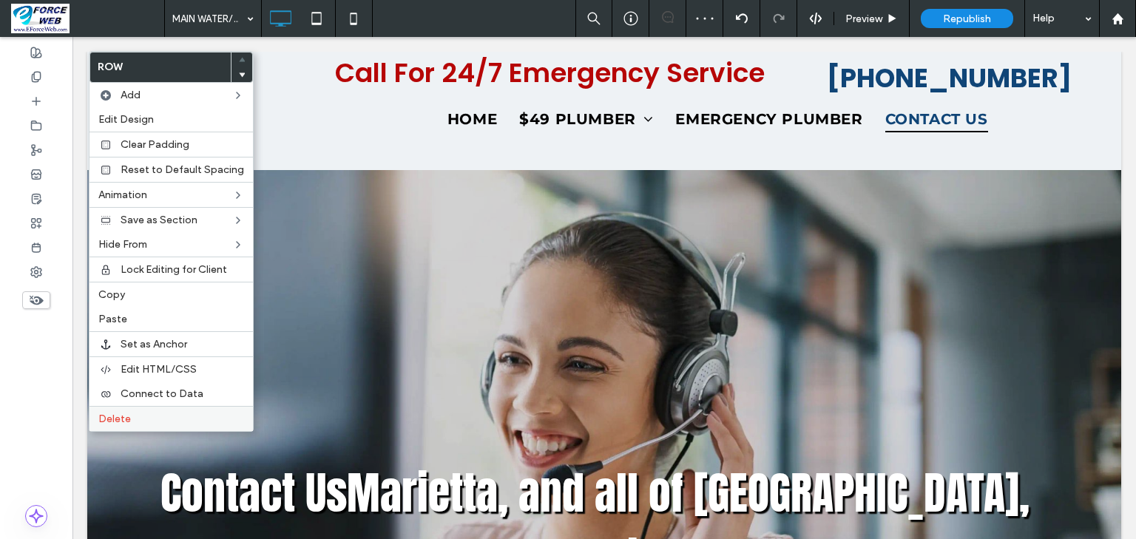
click at [109, 415] on span "Delete" at bounding box center [114, 419] width 33 height 13
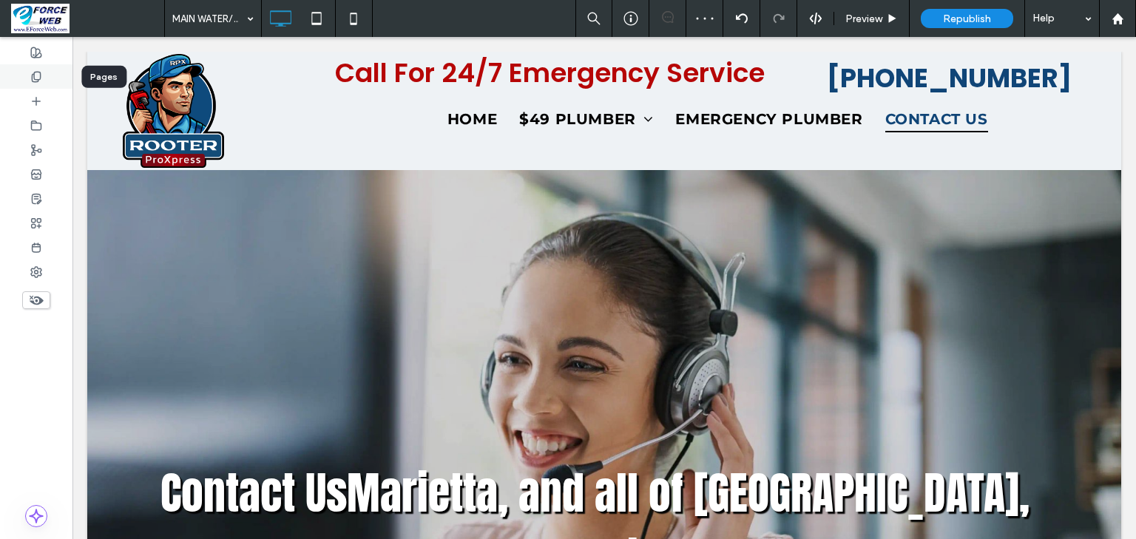
click at [38, 74] on icon at bounding box center [36, 77] width 12 height 12
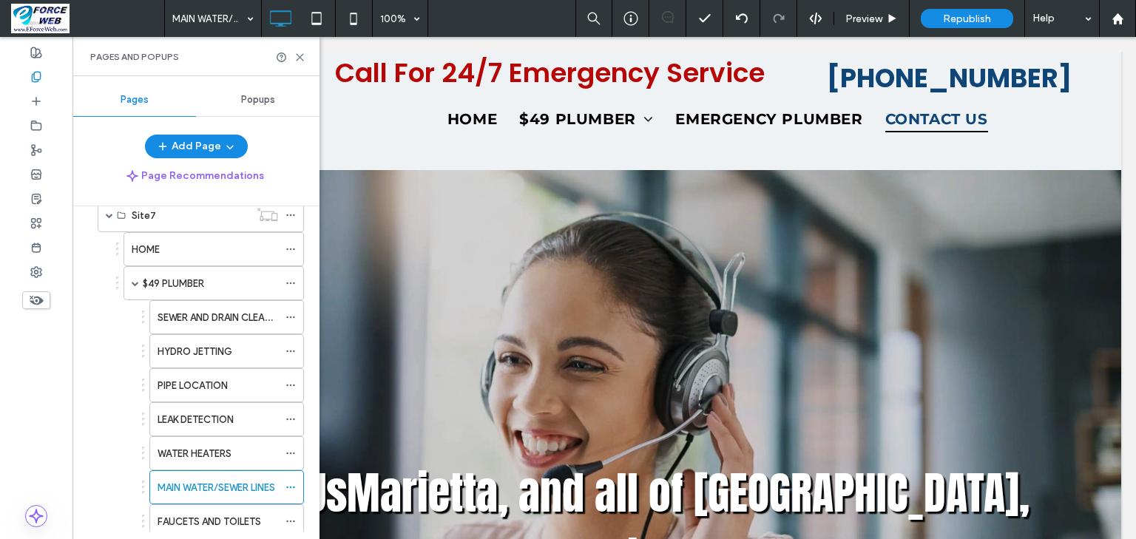
scroll to position [651, 0]
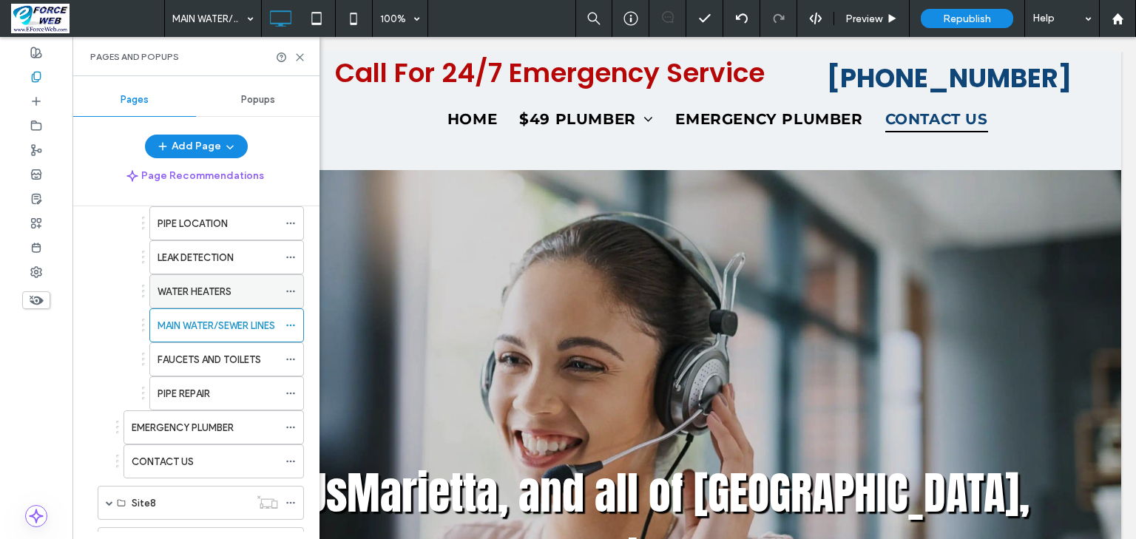
click at [200, 285] on label "WATER HEATERS" at bounding box center [194, 292] width 74 height 26
click at [299, 54] on icon at bounding box center [299, 57] width 11 height 11
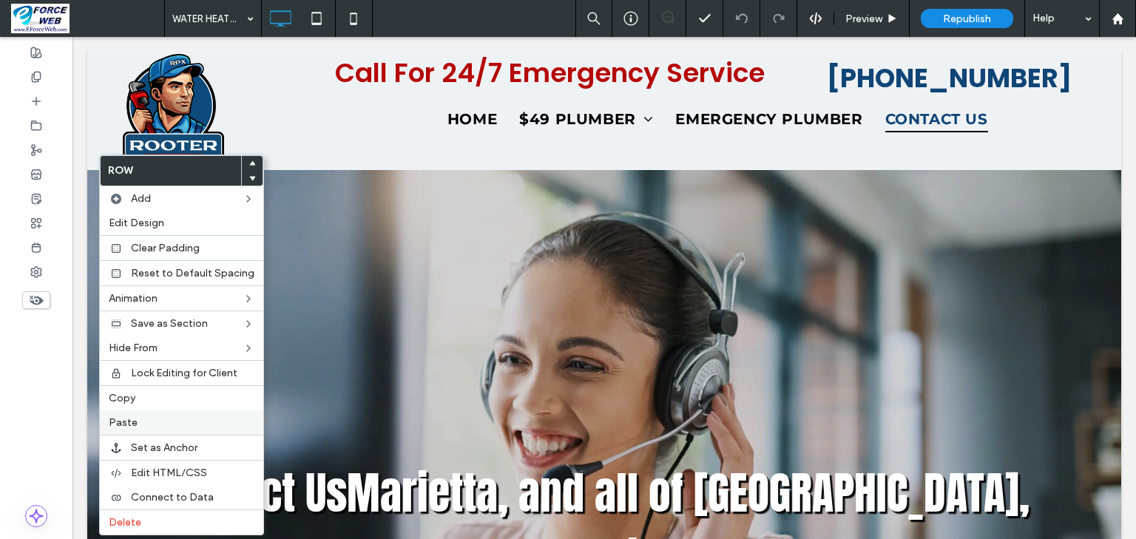
click at [182, 423] on label "Paste" at bounding box center [182, 422] width 146 height 13
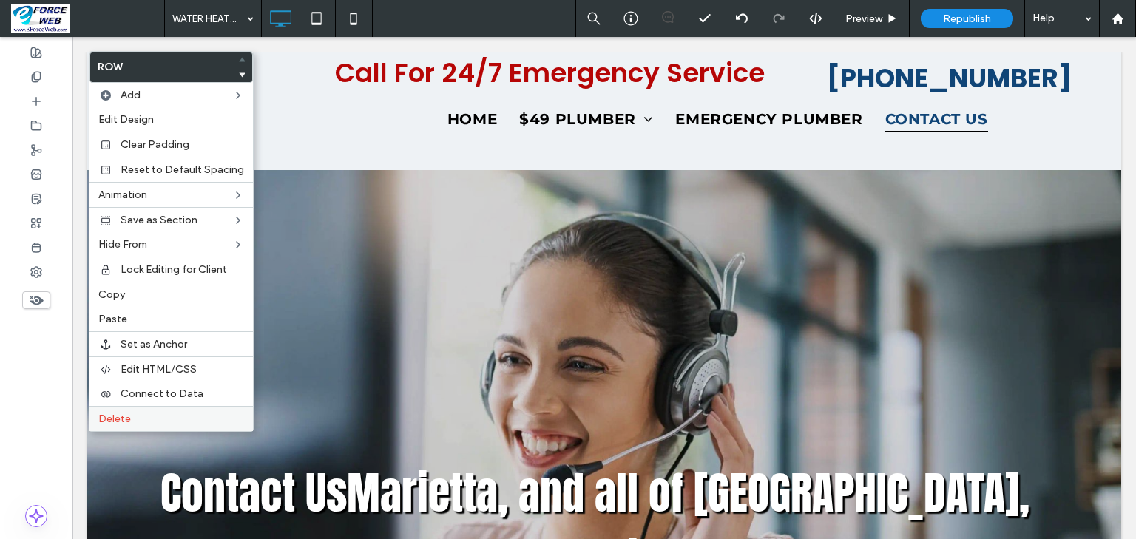
click at [116, 413] on span "Delete" at bounding box center [114, 419] width 33 height 13
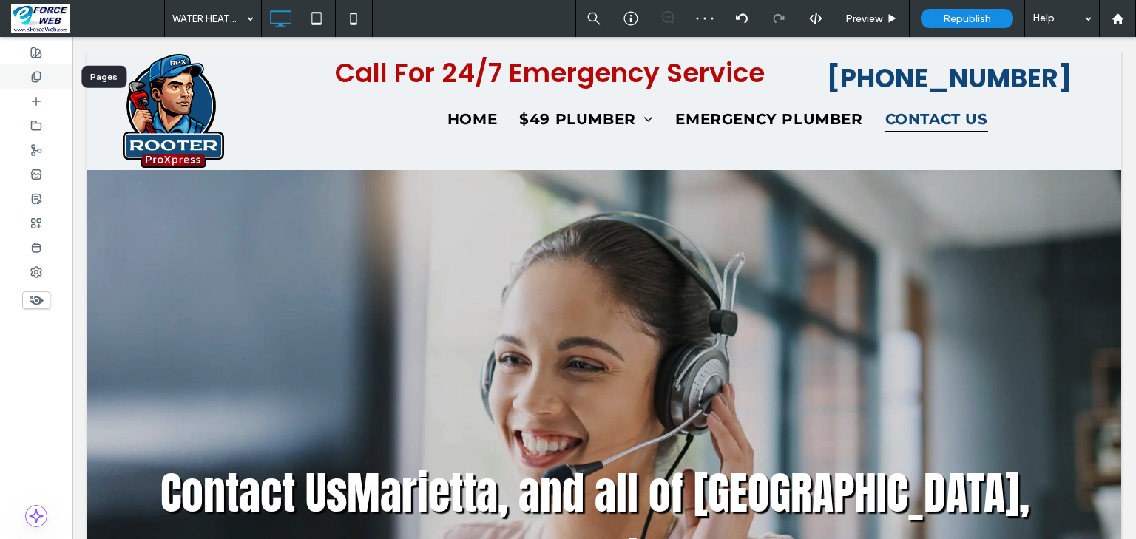
click at [35, 81] on use at bounding box center [36, 77] width 8 height 10
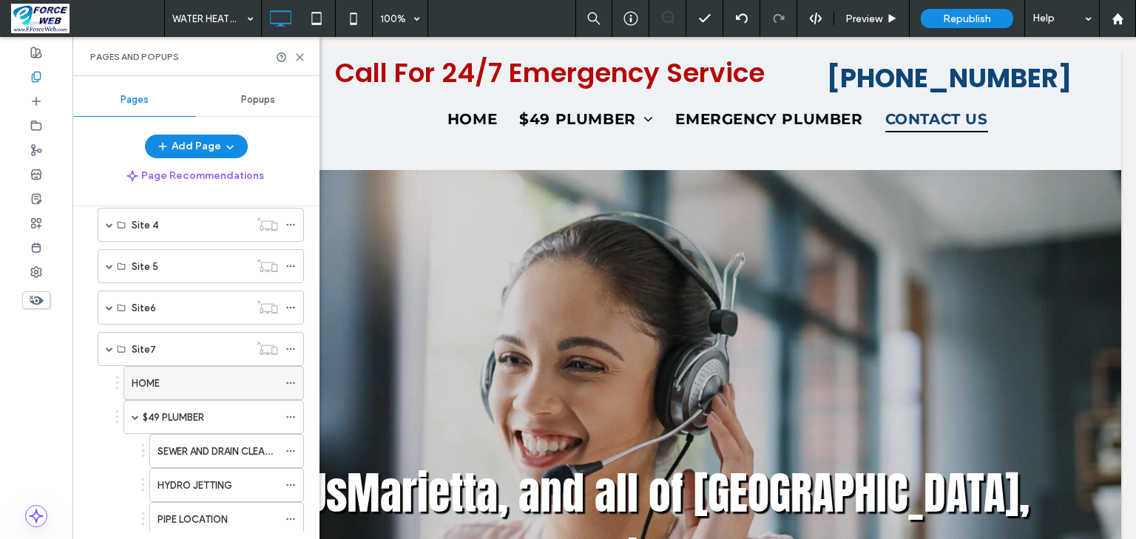
scroll to position [532, 0]
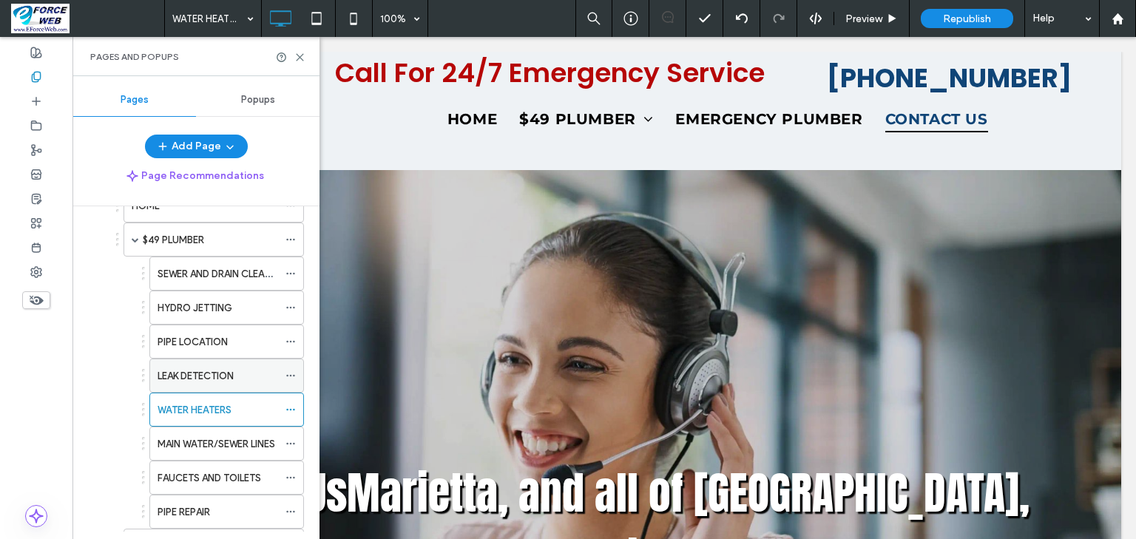
click at [214, 376] on label "LEAK DETECTION" at bounding box center [195, 376] width 76 height 26
click at [299, 59] on icon at bounding box center [299, 57] width 11 height 11
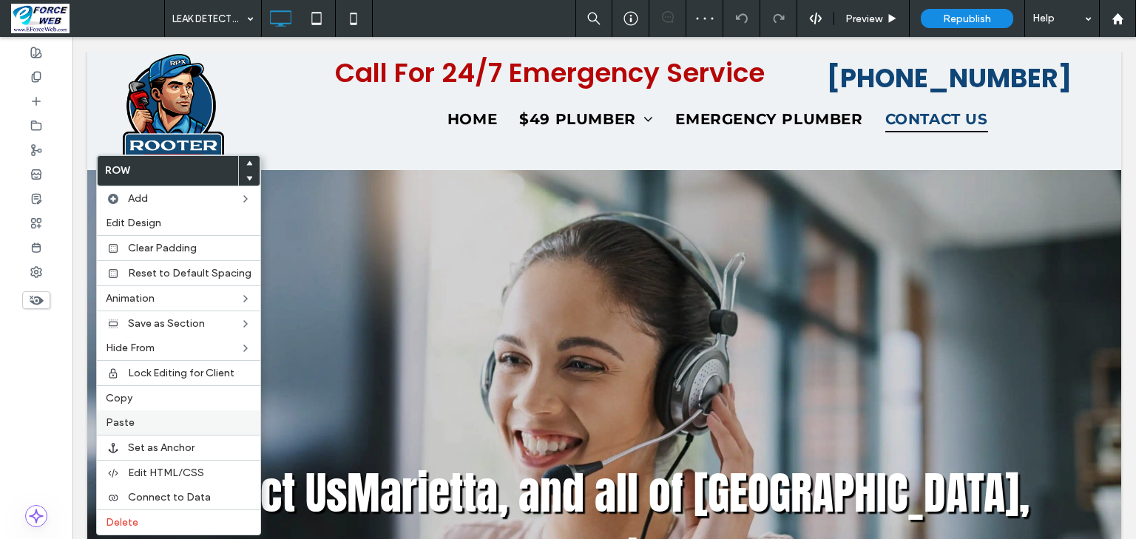
click at [148, 411] on div "Paste" at bounding box center [178, 422] width 163 height 24
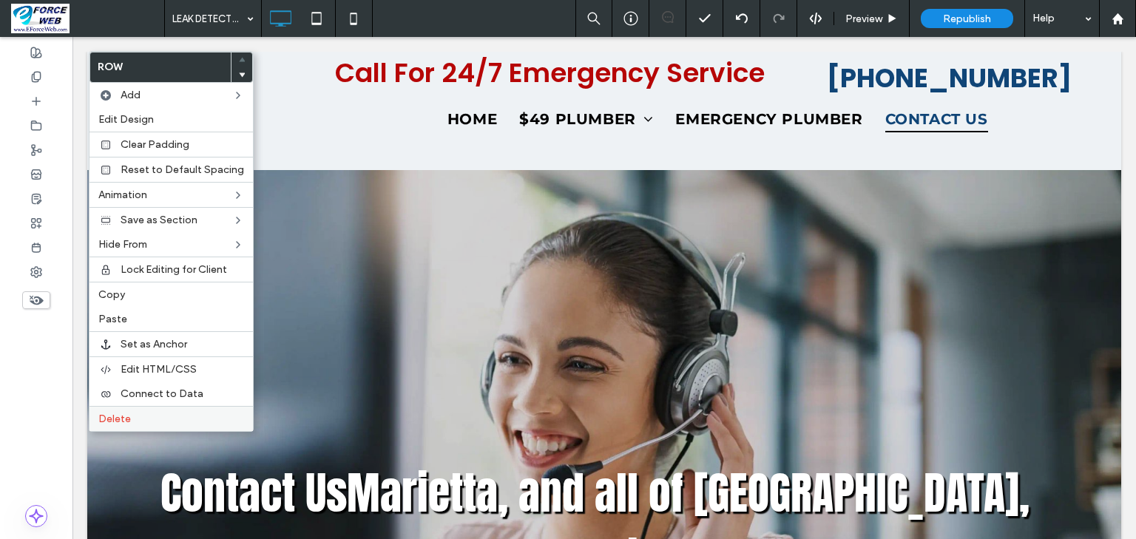
click at [113, 417] on span "Delete" at bounding box center [114, 419] width 33 height 13
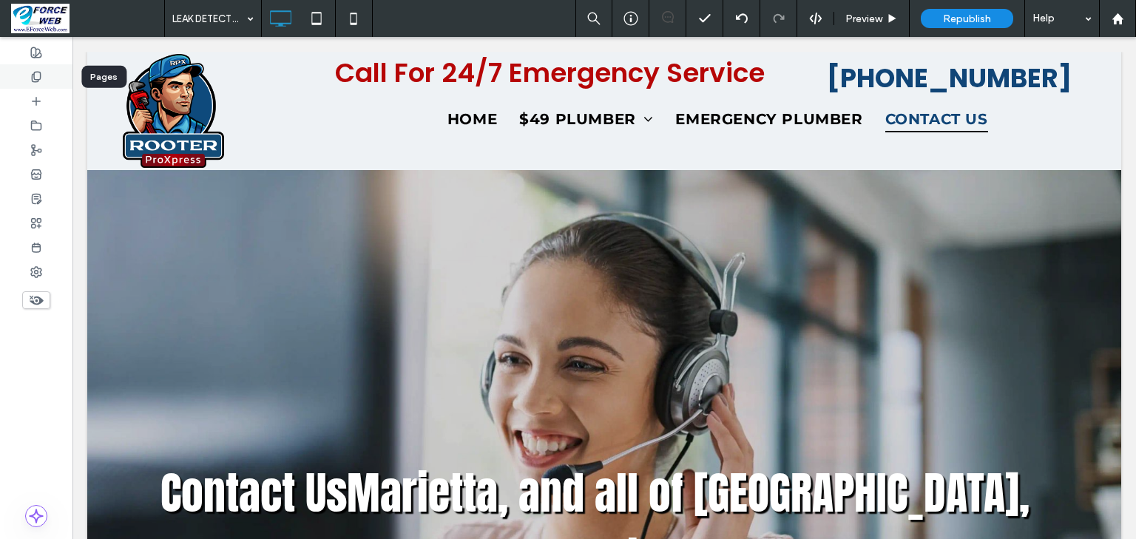
click at [33, 76] on icon at bounding box center [36, 77] width 12 height 12
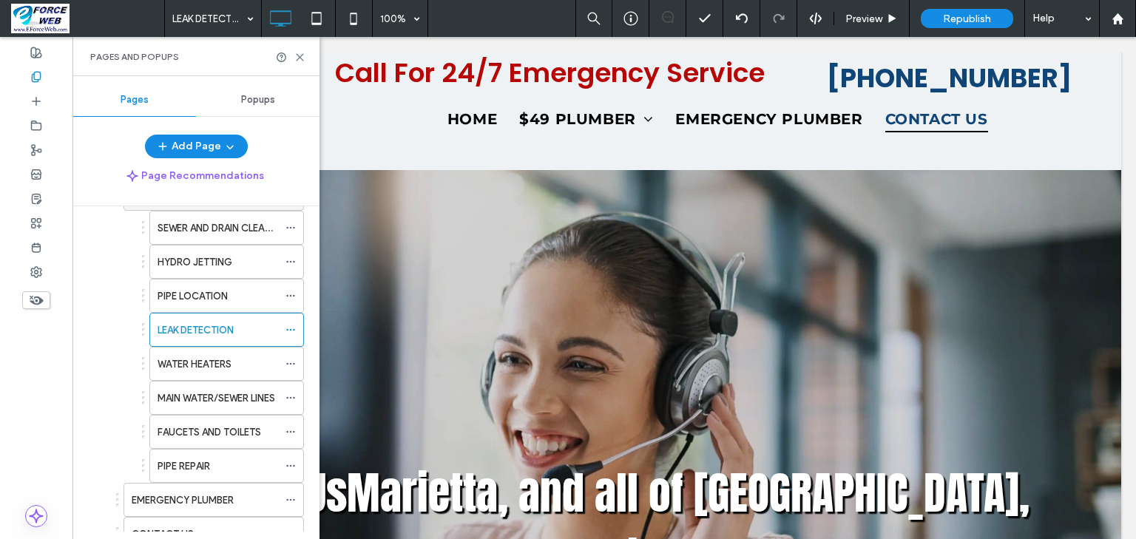
scroll to position [592, 0]
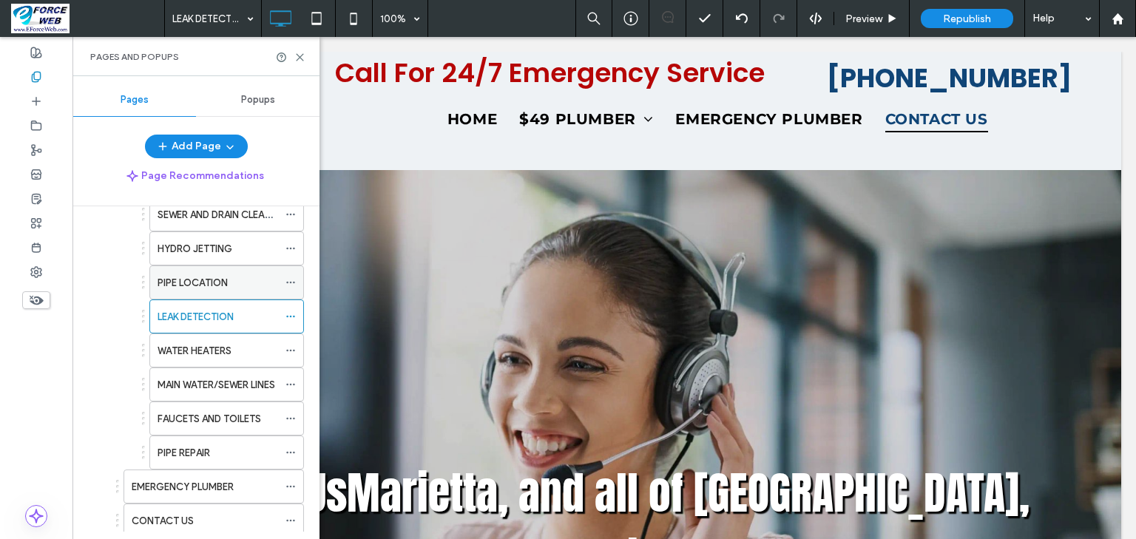
click at [200, 278] on label "PIPE LOCATION" at bounding box center [192, 283] width 70 height 26
click at [298, 55] on use at bounding box center [300, 57] width 7 height 7
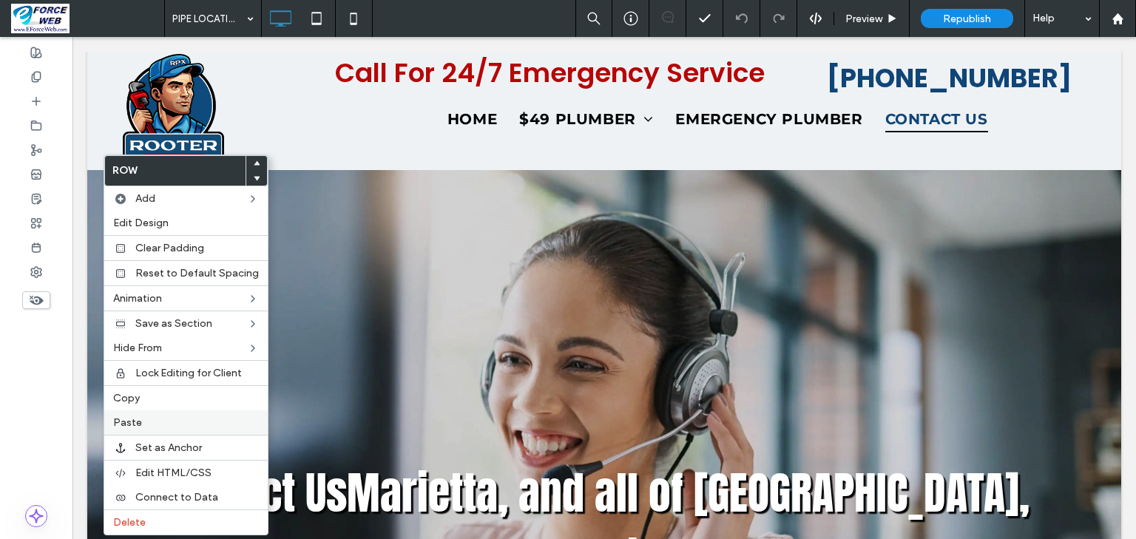
click at [129, 421] on span "Paste" at bounding box center [127, 422] width 29 height 13
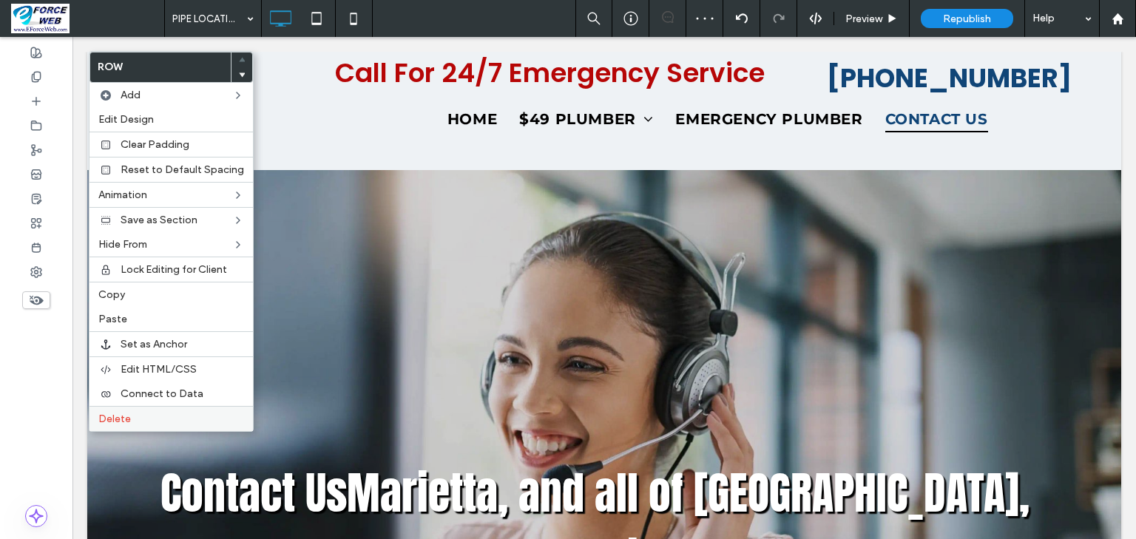
click at [106, 417] on span "Delete" at bounding box center [114, 419] width 33 height 13
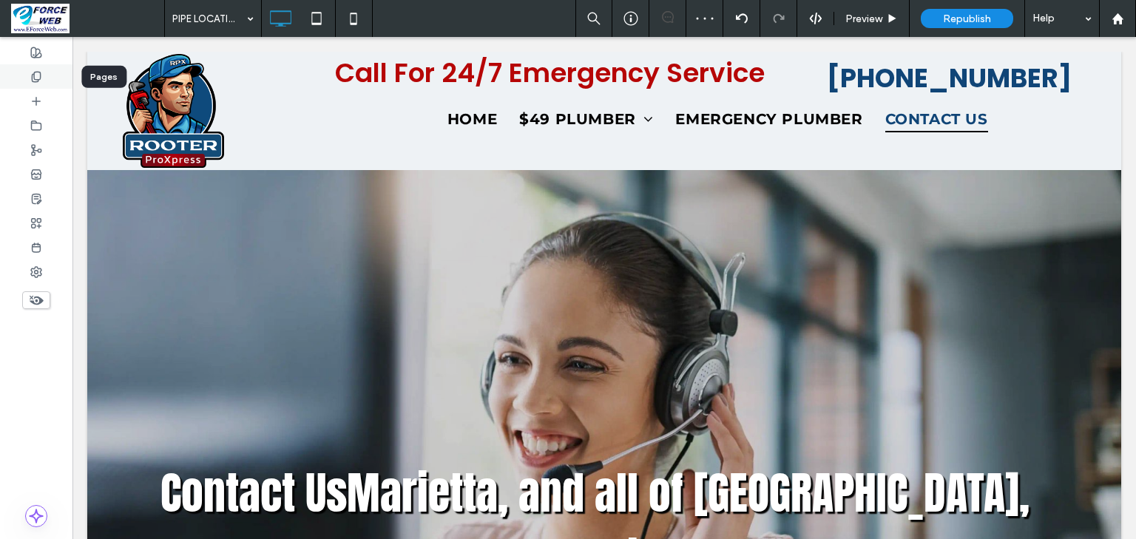
click at [38, 75] on icon at bounding box center [36, 77] width 12 height 12
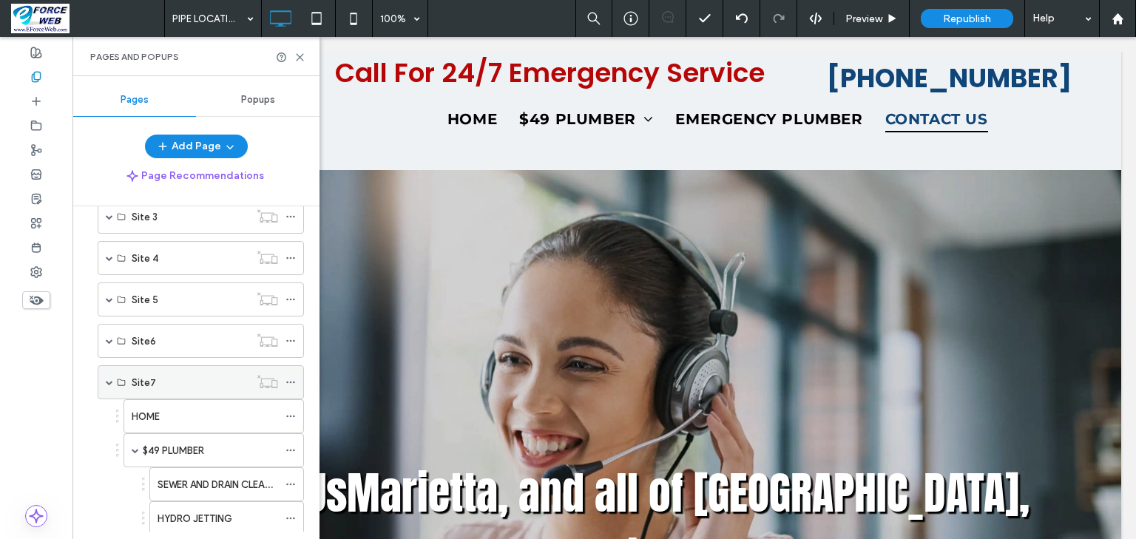
scroll to position [473, 0]
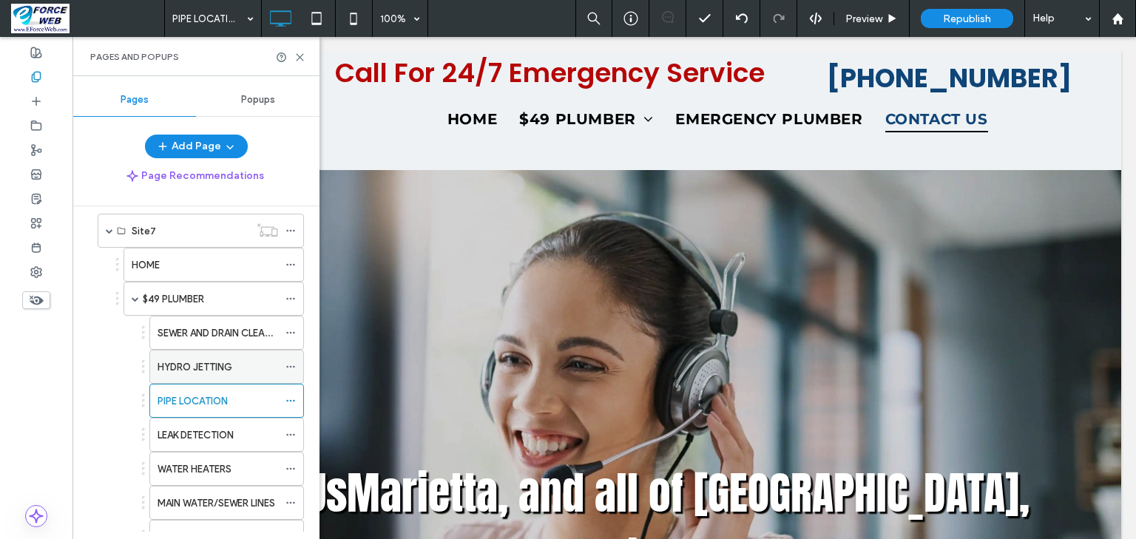
click at [195, 363] on label "HYDRO JETTING" at bounding box center [194, 367] width 75 height 26
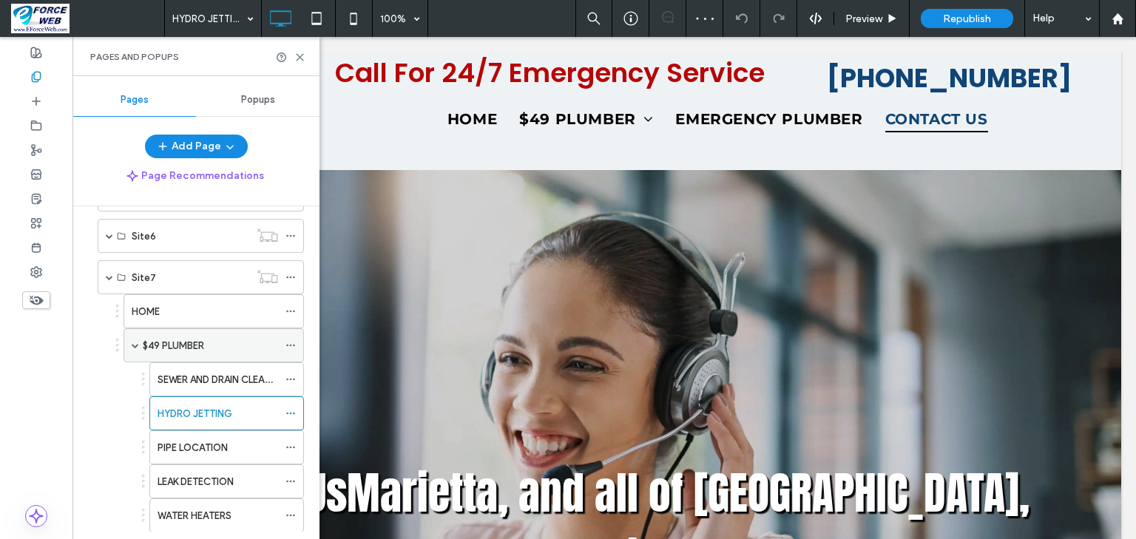
scroll to position [414, 0]
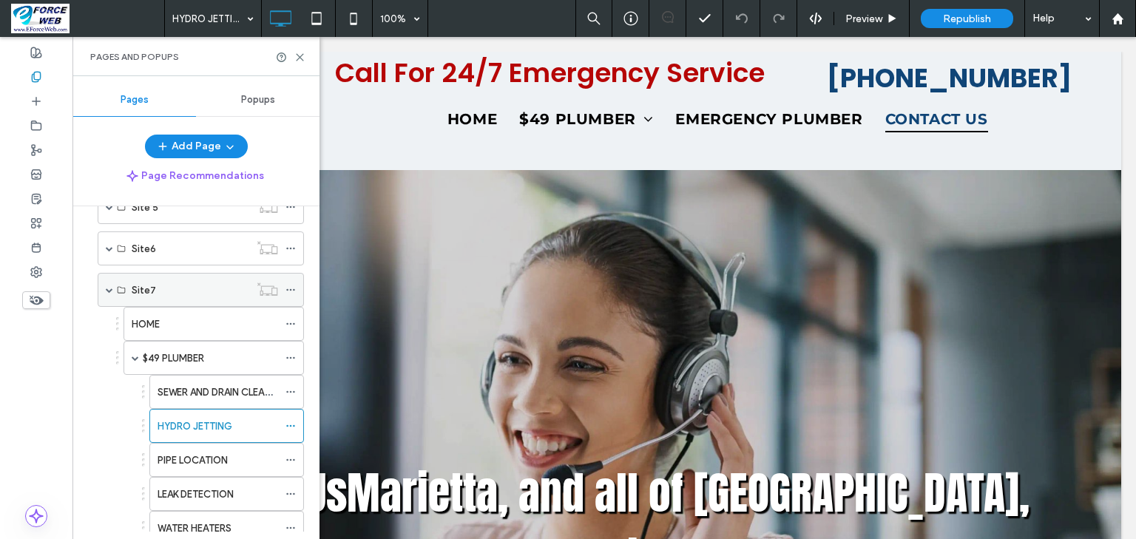
click at [104, 290] on div "Site7" at bounding box center [201, 290] width 206 height 34
click at [110, 286] on span at bounding box center [109, 289] width 7 height 7
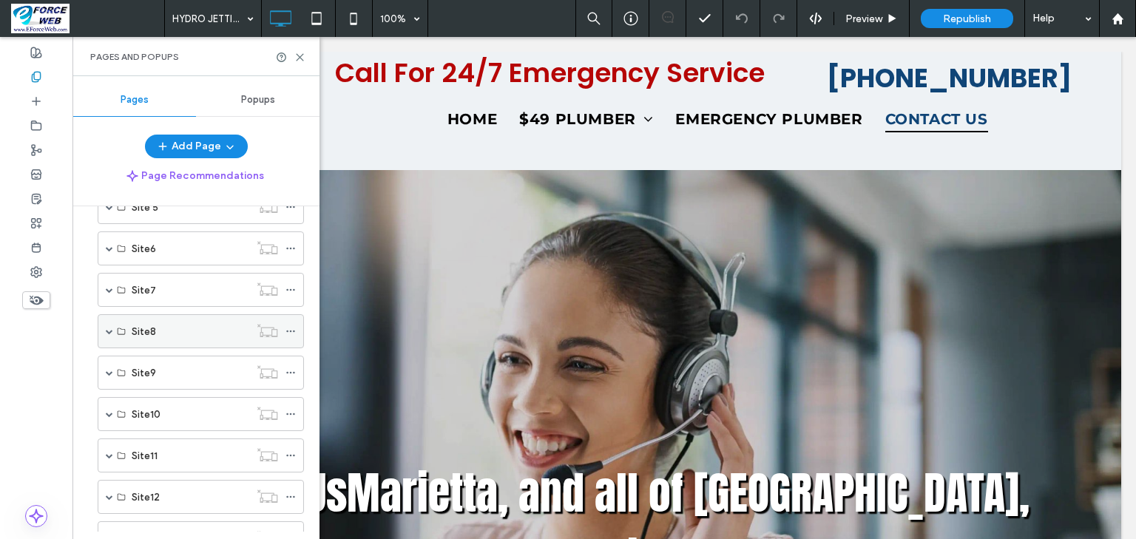
click at [106, 328] on span at bounding box center [109, 331] width 7 height 7
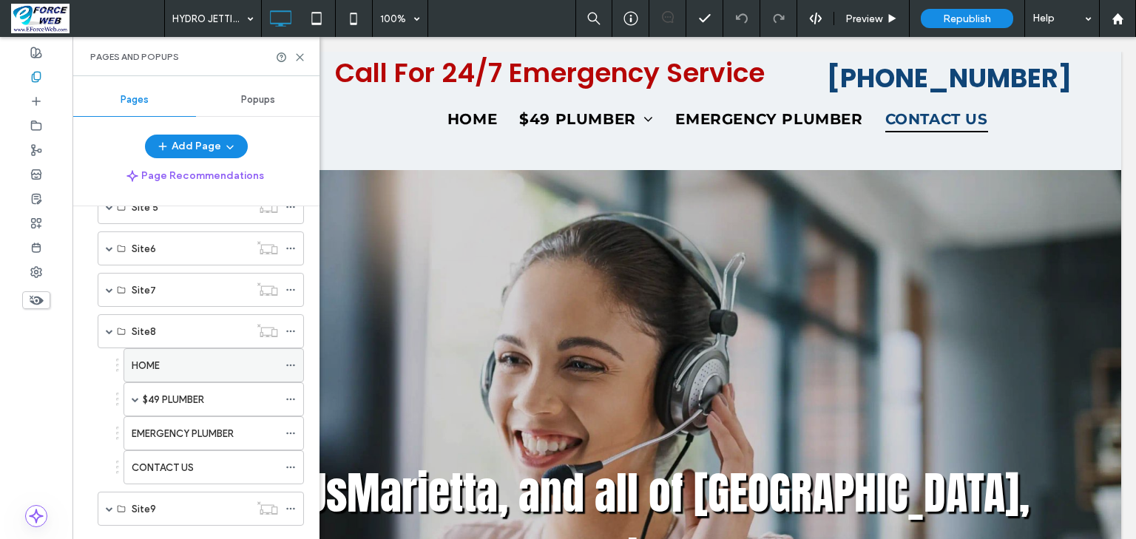
click at [148, 359] on label "HOME" at bounding box center [146, 366] width 28 height 26
click at [302, 57] on icon at bounding box center [299, 57] width 11 height 11
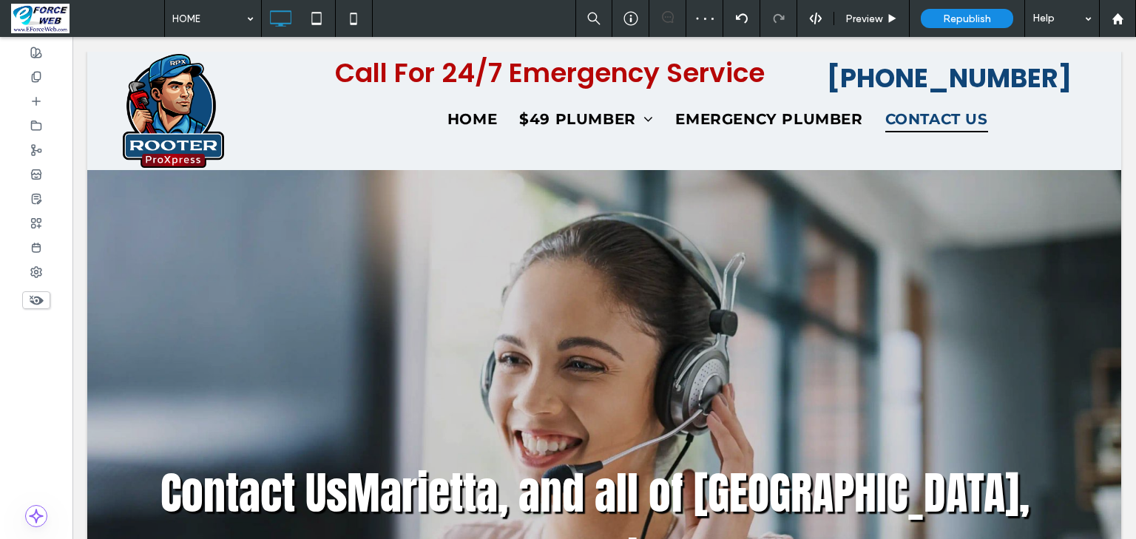
type input "*******"
type input "**"
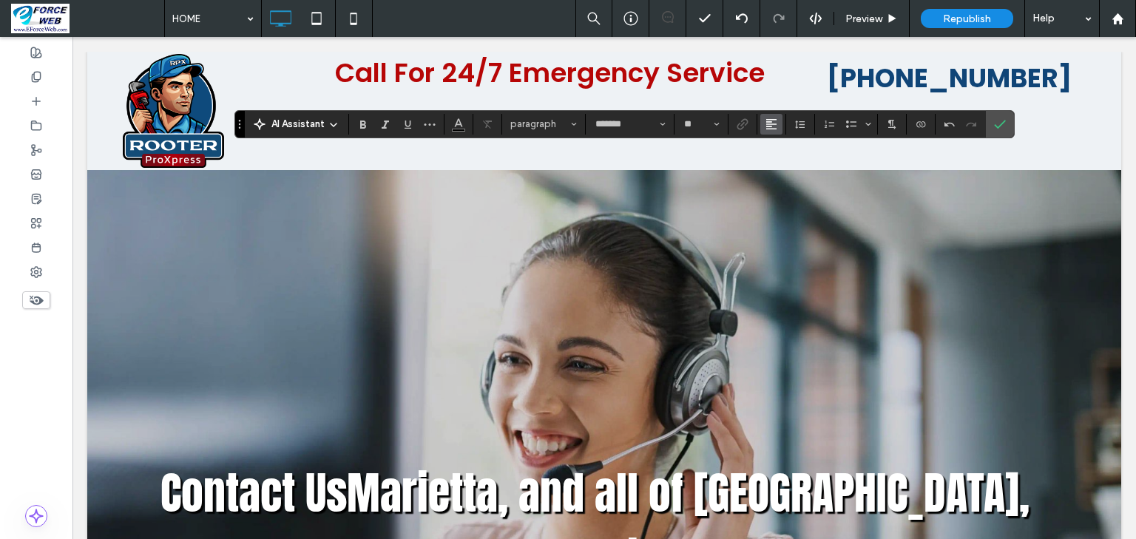
click at [777, 123] on icon "Alignment" at bounding box center [771, 124] width 12 height 12
click at [796, 175] on div "ui.textEditor.alignment.center" at bounding box center [786, 169] width 19 height 12
click at [1006, 129] on icon "Confirm" at bounding box center [1000, 124] width 12 height 12
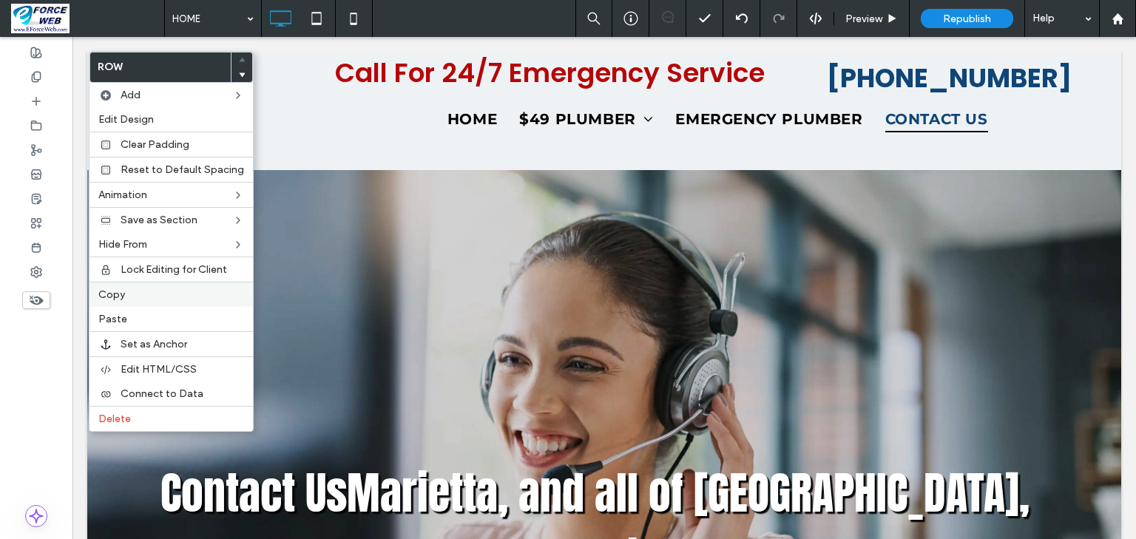
click at [113, 295] on span "Copy" at bounding box center [111, 294] width 27 height 13
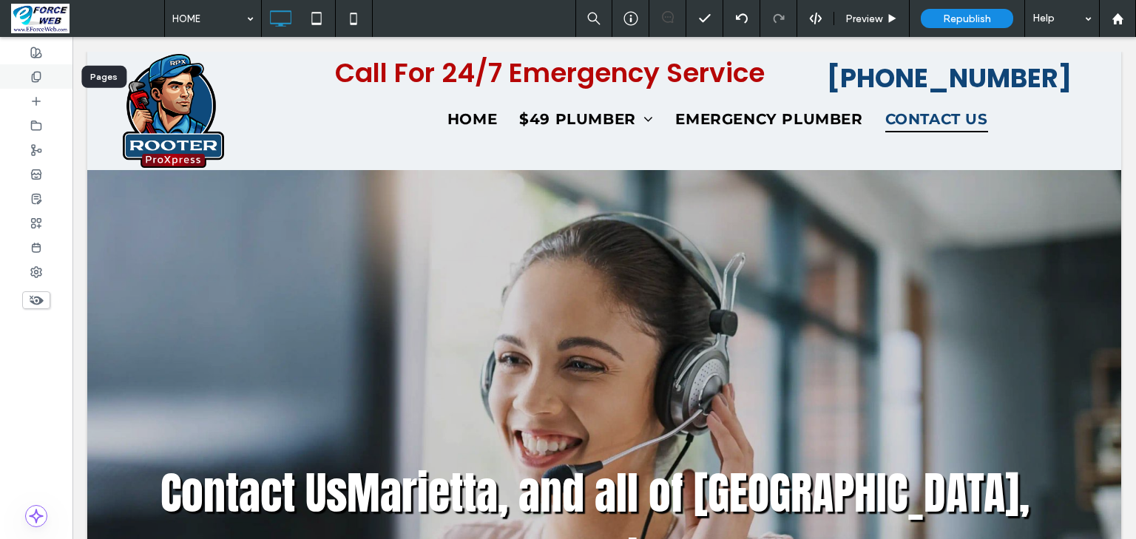
click at [38, 72] on icon at bounding box center [36, 77] width 12 height 12
click at [35, 78] on icon at bounding box center [36, 77] width 12 height 12
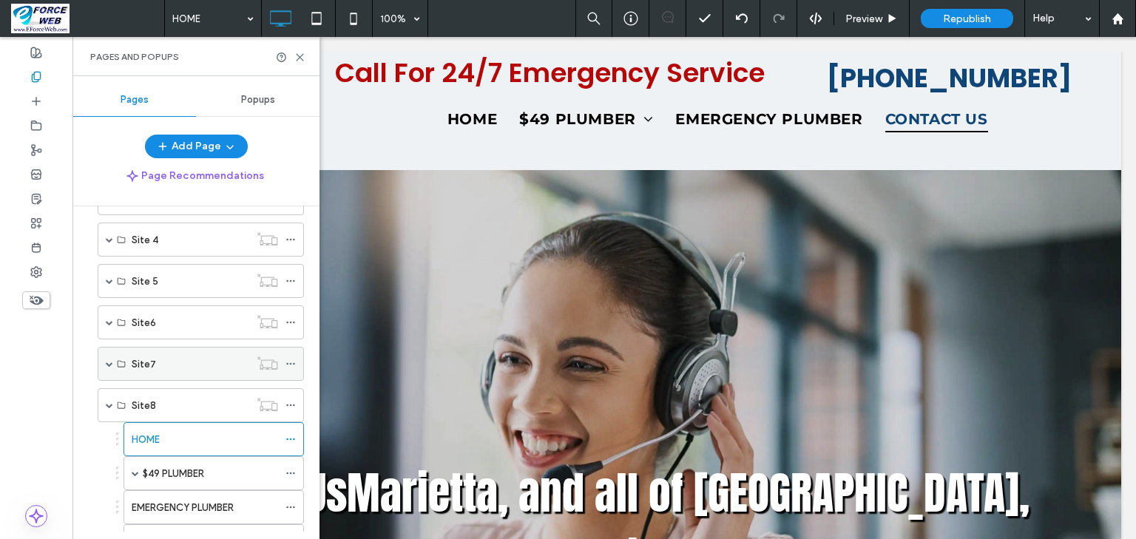
scroll to position [473, 0]
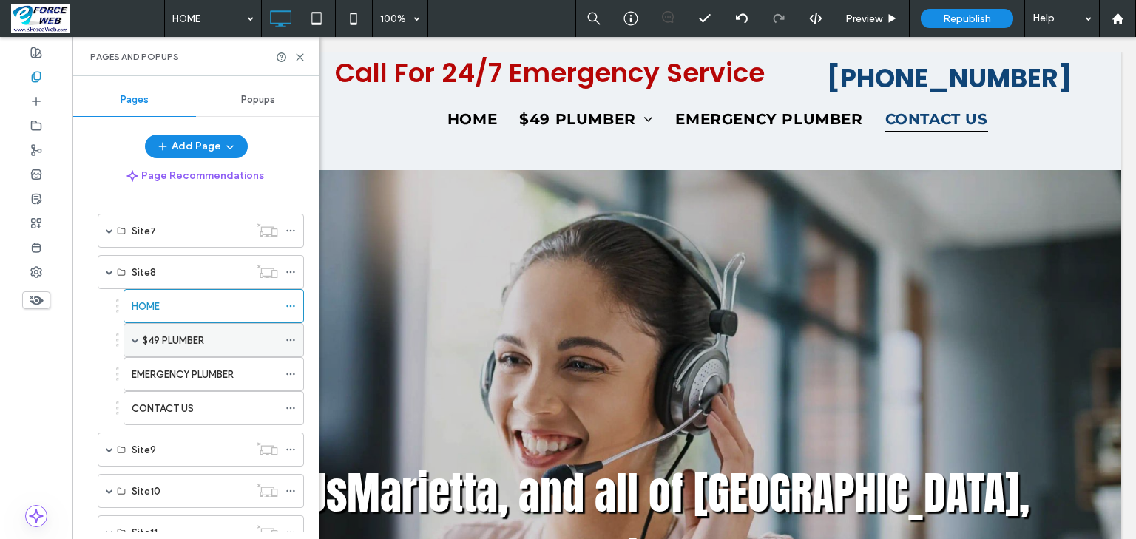
click at [177, 335] on label "$49 PLUMBER" at bounding box center [173, 341] width 61 height 26
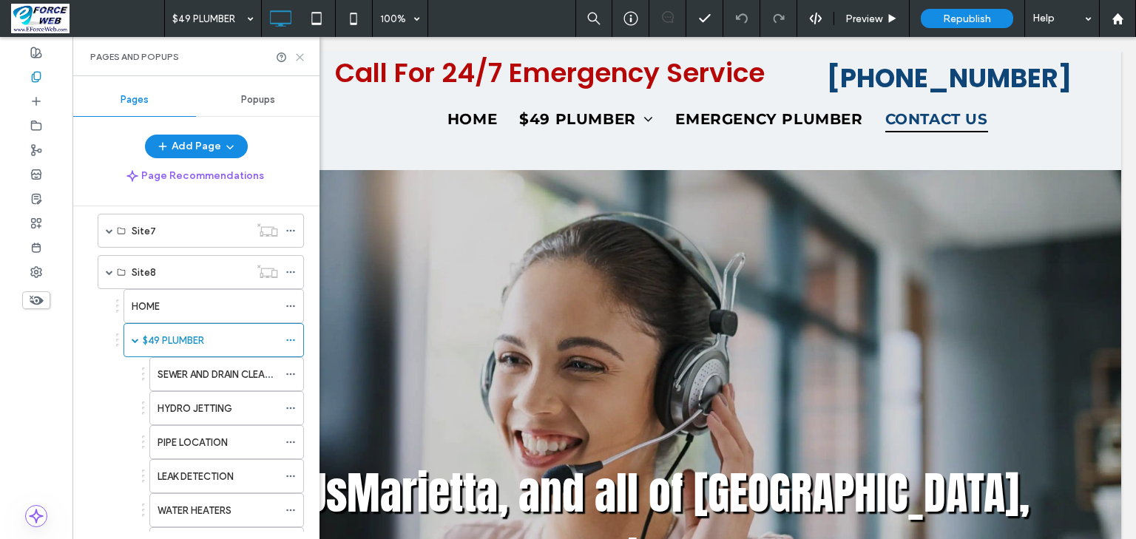
click at [300, 56] on use at bounding box center [300, 57] width 7 height 7
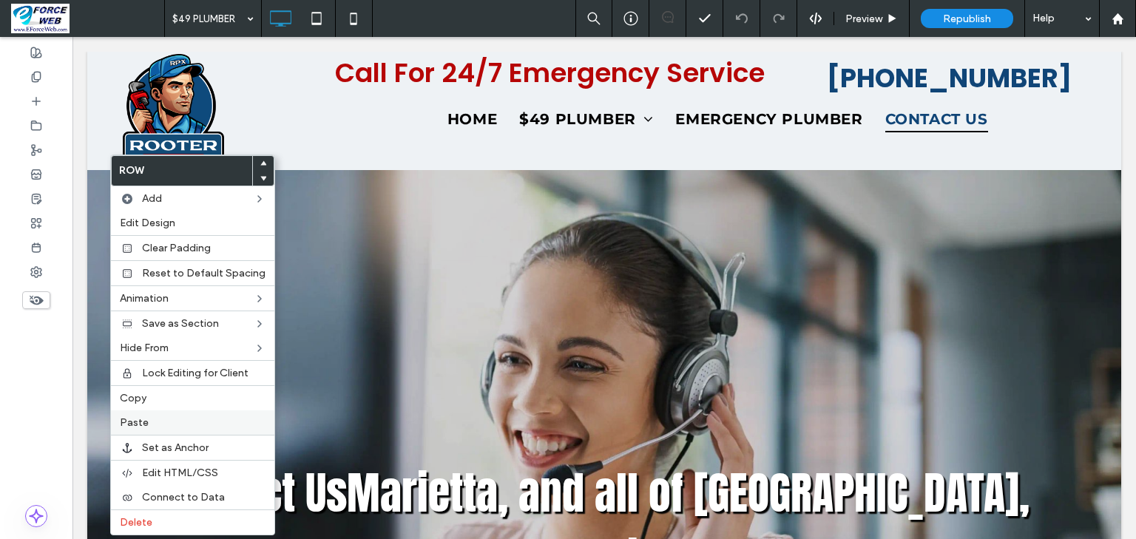
click at [177, 425] on label "Paste" at bounding box center [193, 422] width 146 height 13
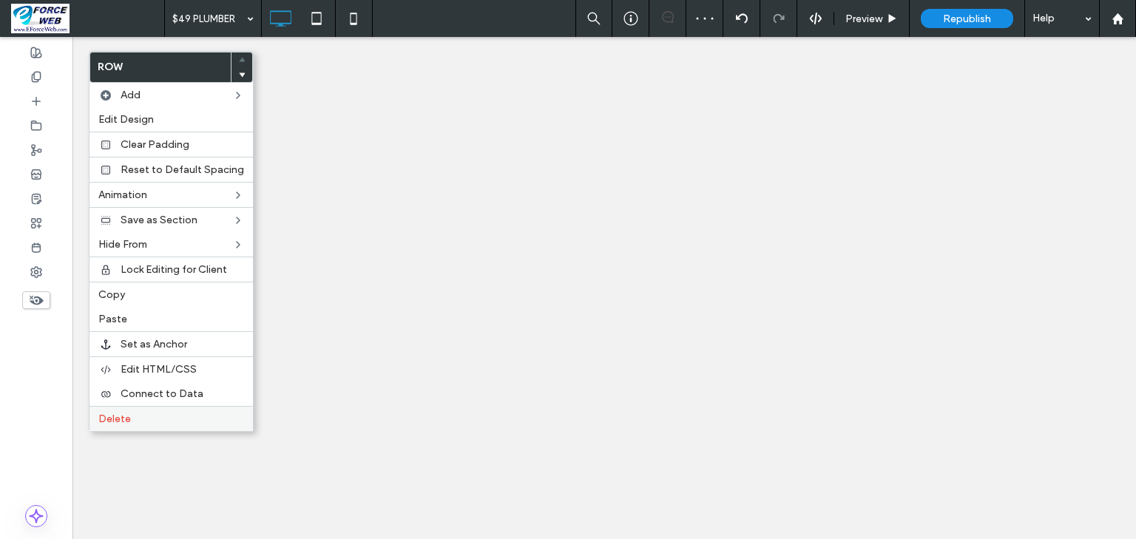
click at [115, 413] on span "Delete" at bounding box center [114, 419] width 33 height 13
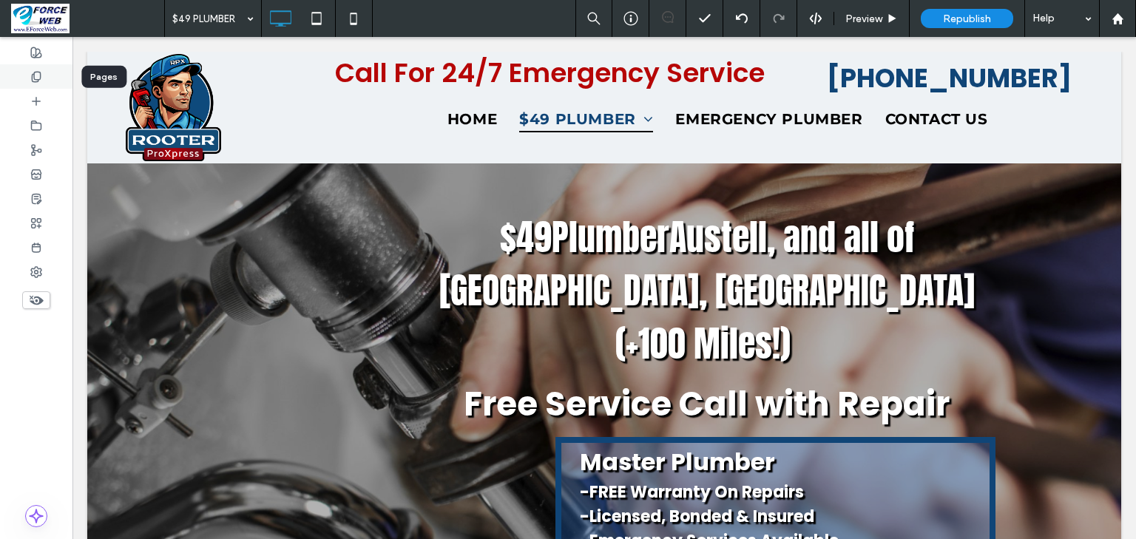
click at [35, 75] on icon at bounding box center [36, 77] width 12 height 12
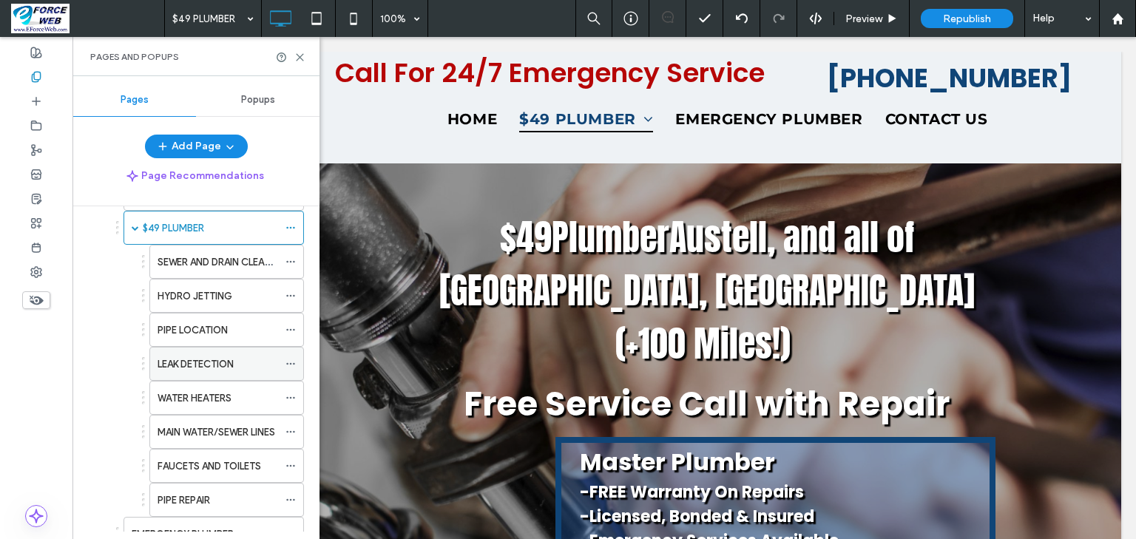
scroll to position [592, 0]
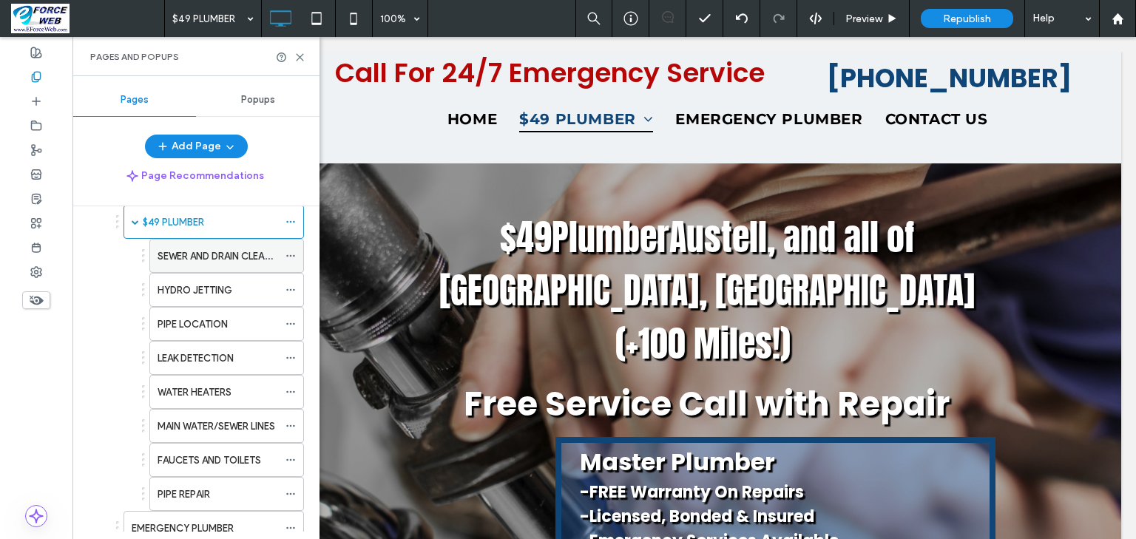
click at [249, 254] on label "SEWER AND DRAIN CLEANING" at bounding box center [222, 256] width 130 height 26
click at [299, 57] on use at bounding box center [300, 57] width 7 height 7
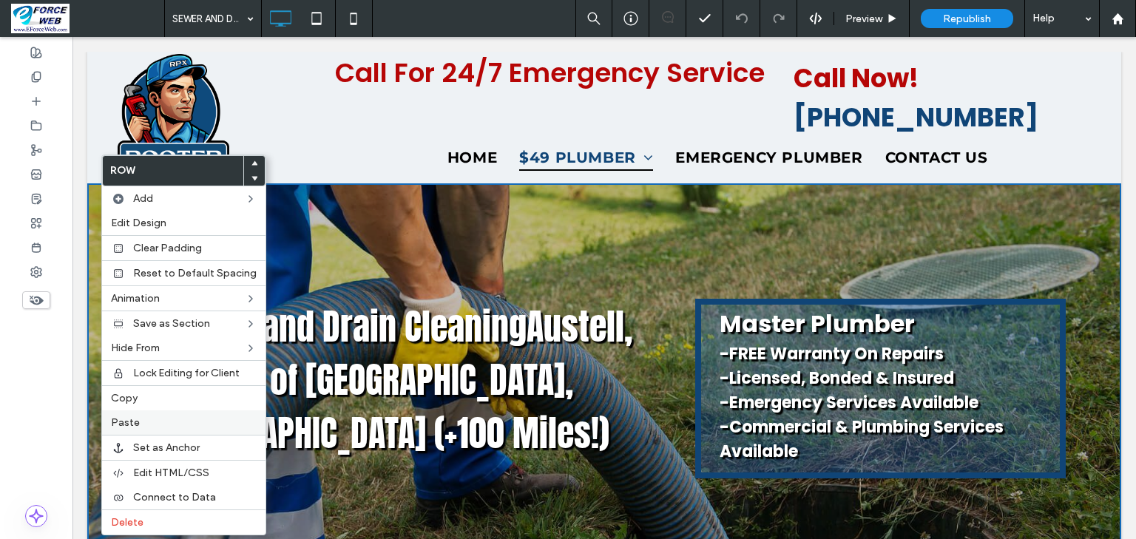
click at [115, 420] on span "Paste" at bounding box center [125, 422] width 29 height 13
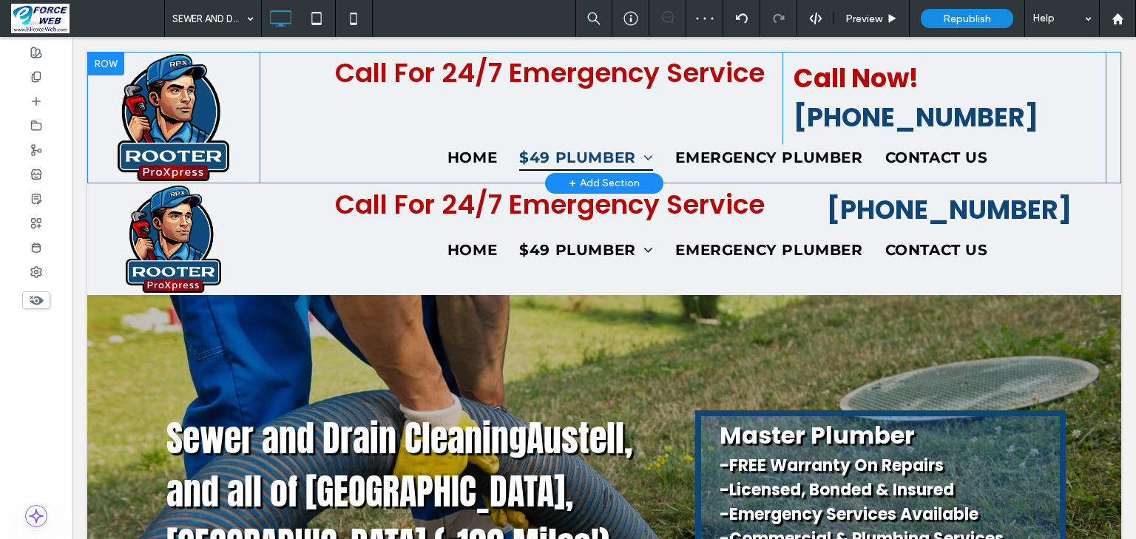
click at [95, 56] on div at bounding box center [105, 64] width 37 height 24
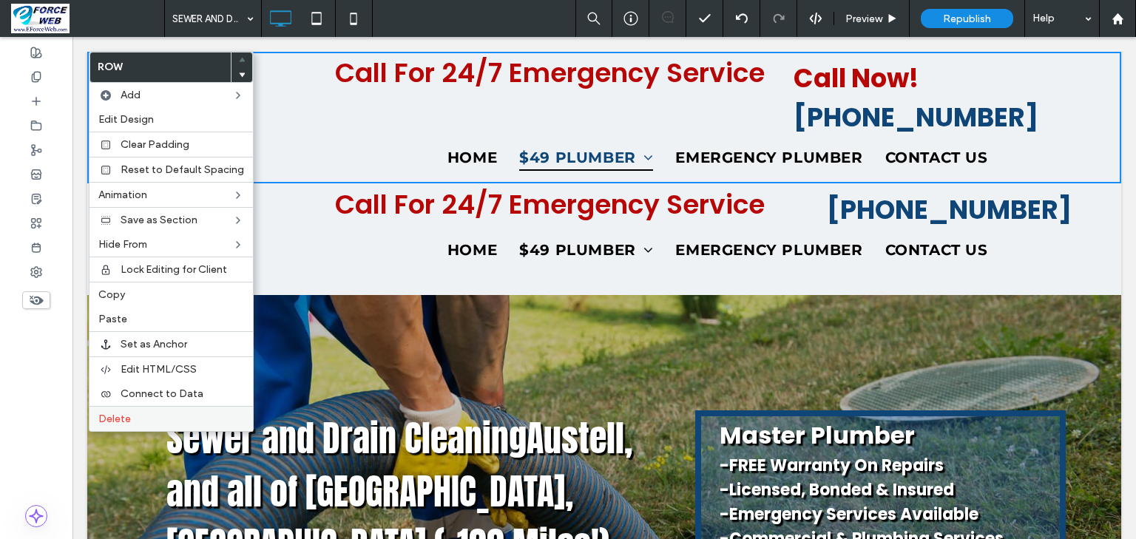
click at [114, 414] on span "Delete" at bounding box center [114, 419] width 33 height 13
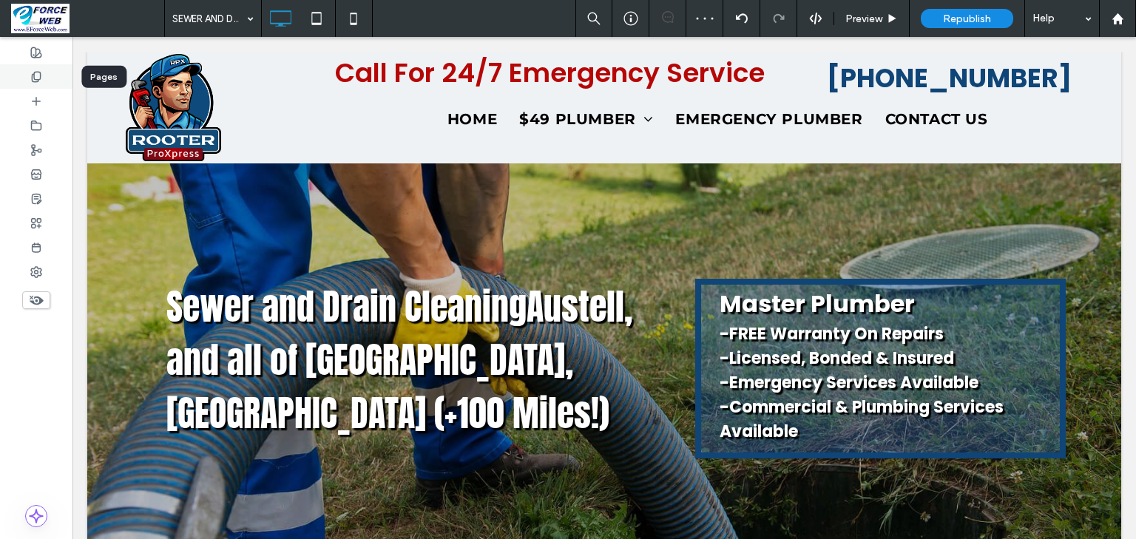
click at [36, 73] on icon at bounding box center [36, 77] width 12 height 12
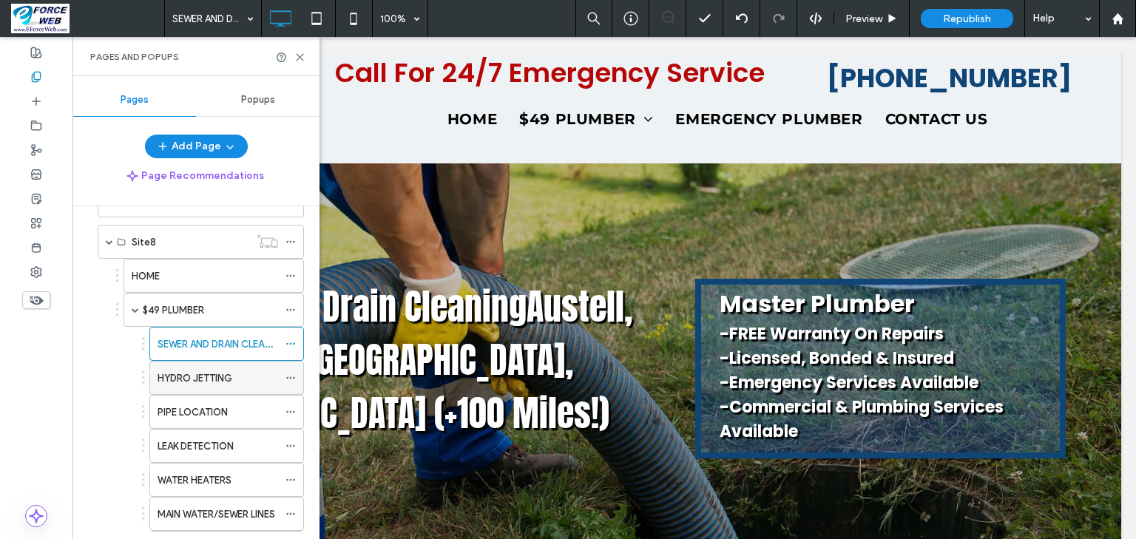
scroll to position [532, 0]
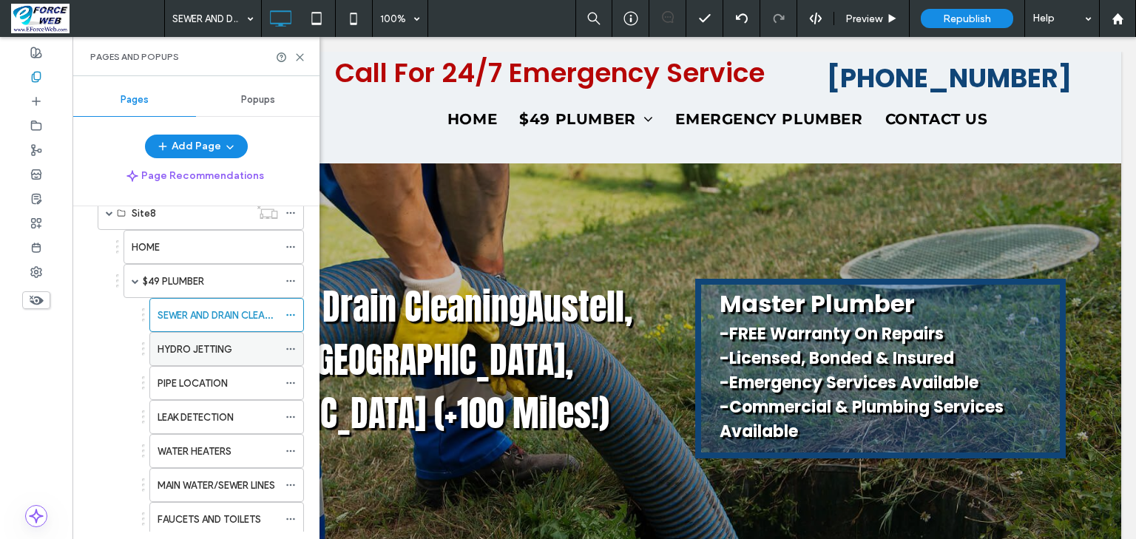
click at [208, 342] on label "HYDRO JETTING" at bounding box center [194, 349] width 75 height 26
click at [298, 56] on icon at bounding box center [299, 57] width 11 height 11
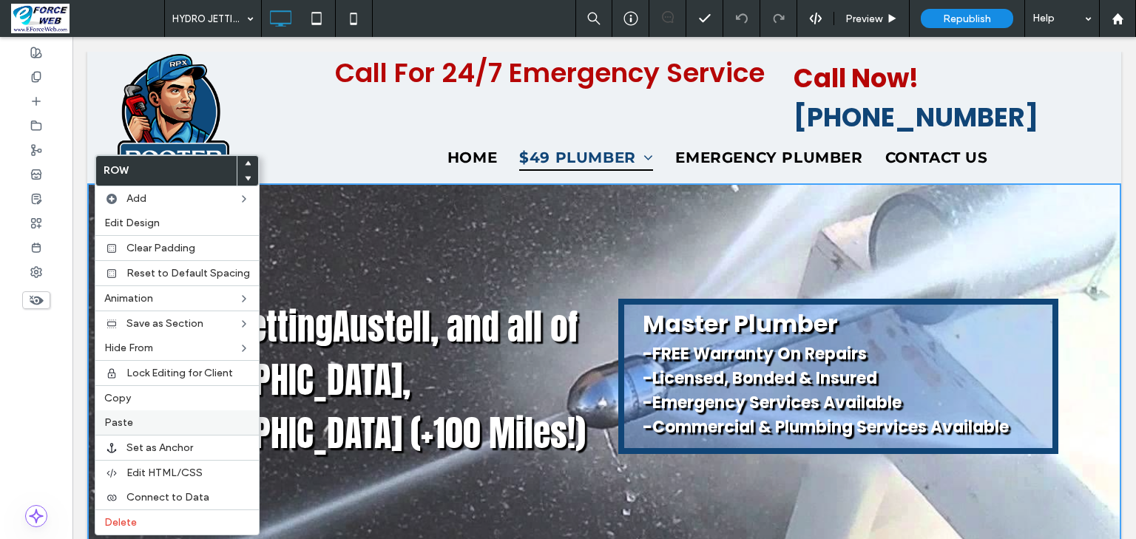
click at [125, 420] on span "Paste" at bounding box center [118, 422] width 29 height 13
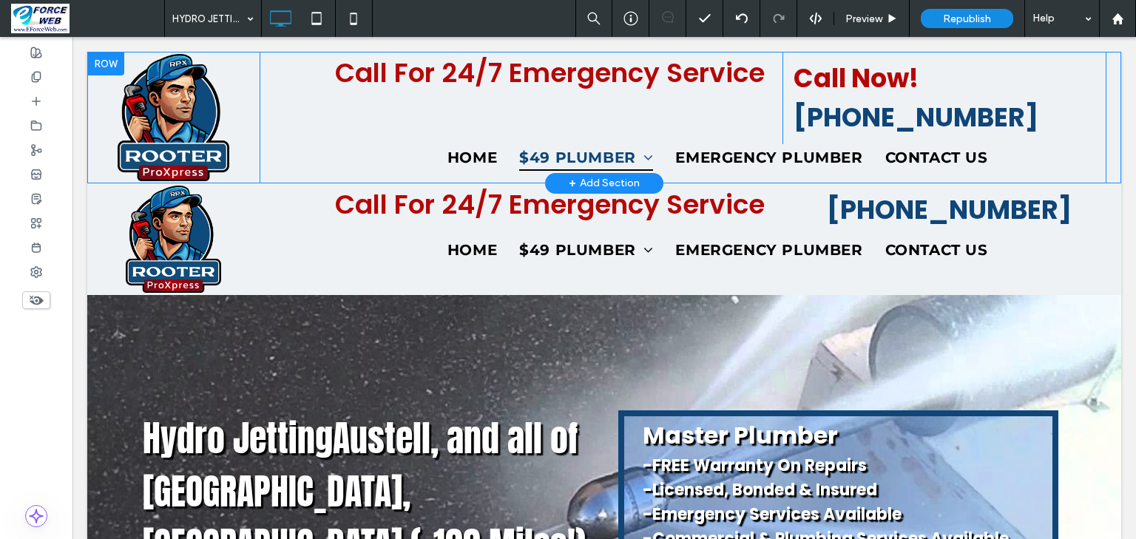
click at [103, 70] on div at bounding box center [105, 64] width 37 height 24
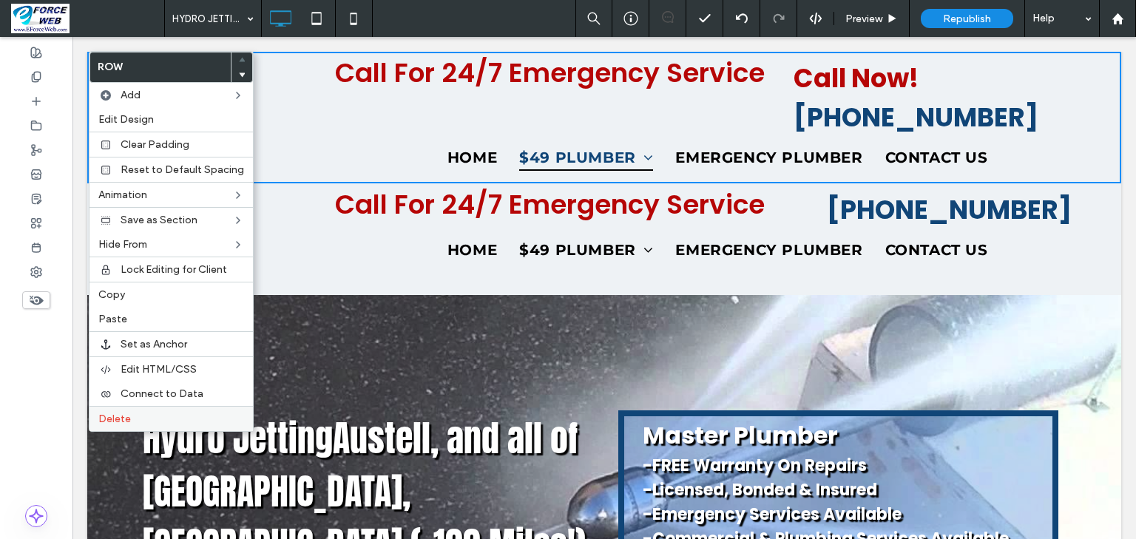
click at [106, 413] on span "Delete" at bounding box center [114, 419] width 33 height 13
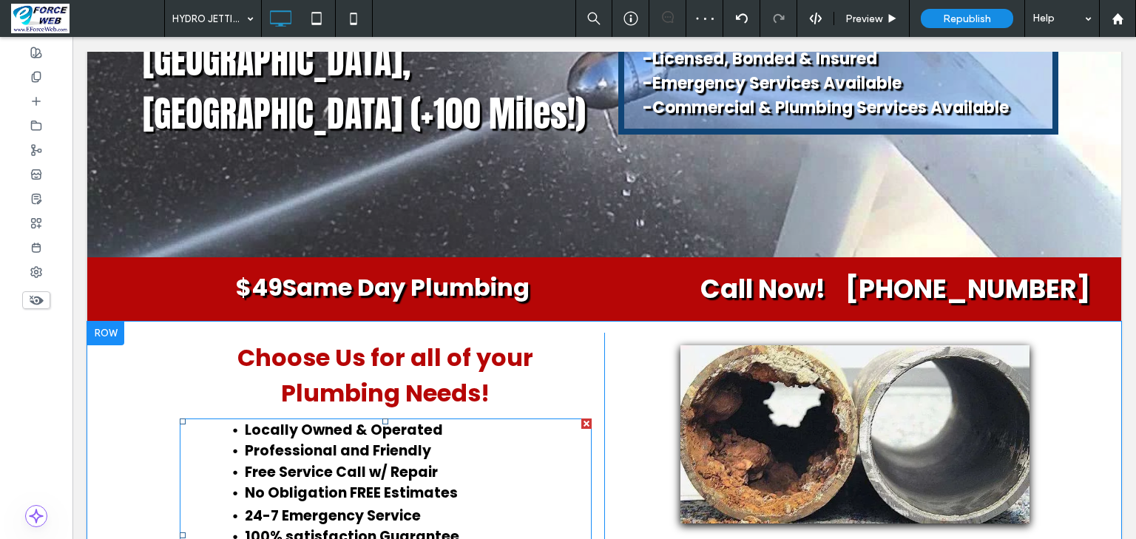
scroll to position [414, 0]
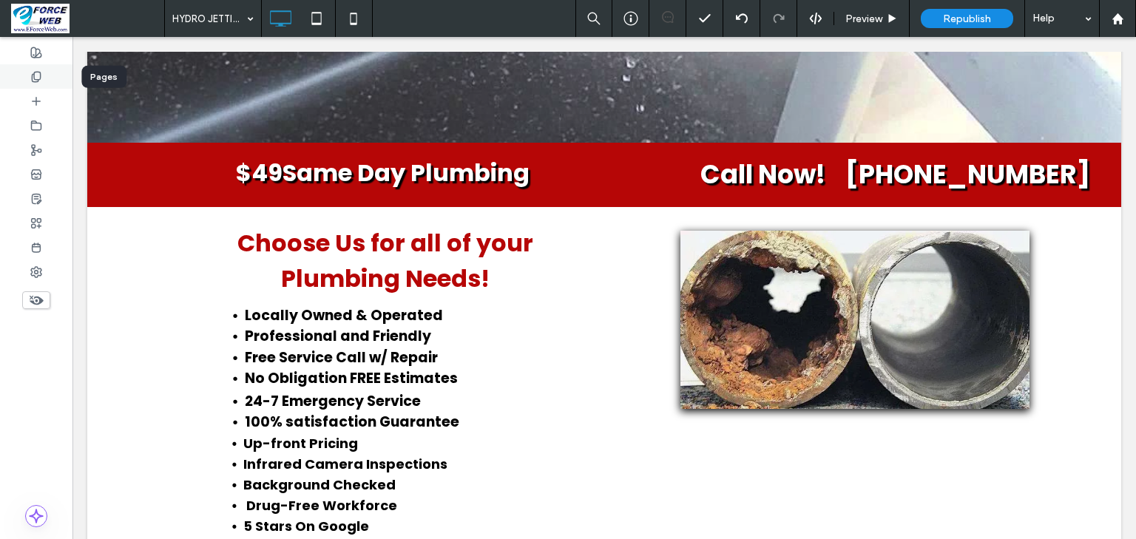
click at [40, 74] on use at bounding box center [36, 77] width 8 height 10
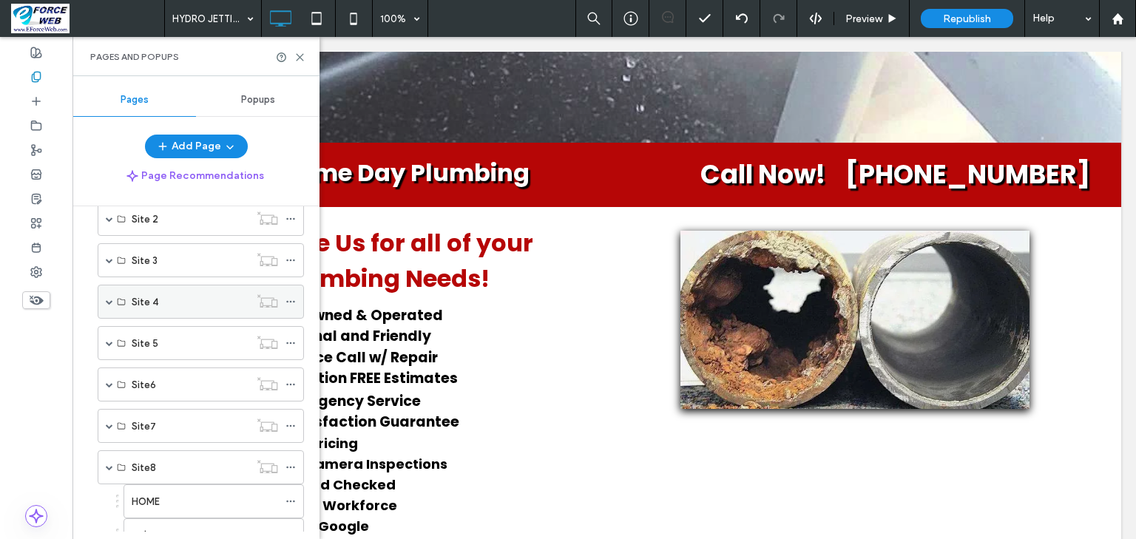
scroll to position [355, 0]
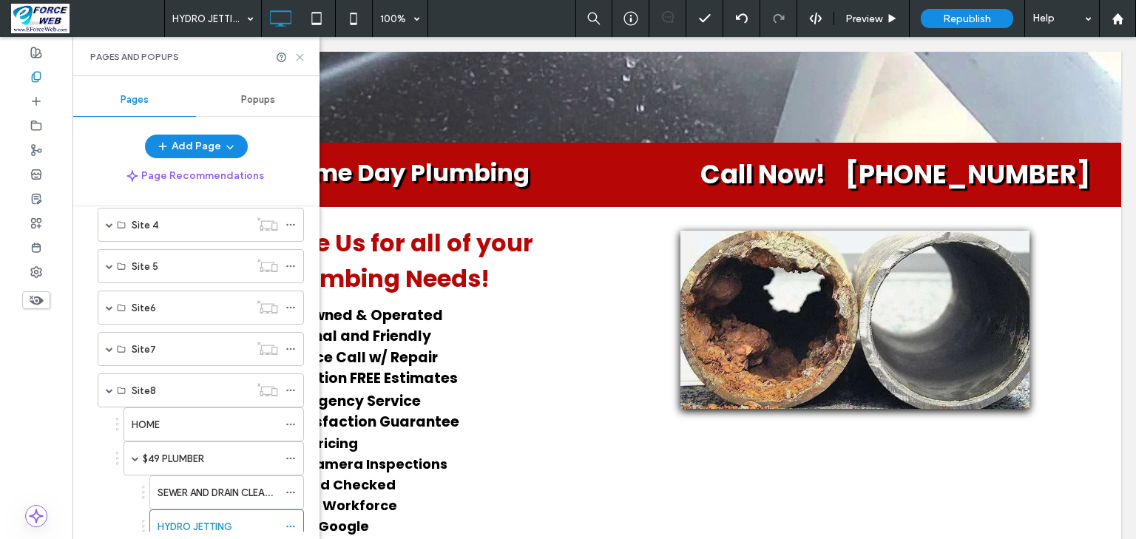
click at [302, 58] on icon at bounding box center [299, 57] width 11 height 11
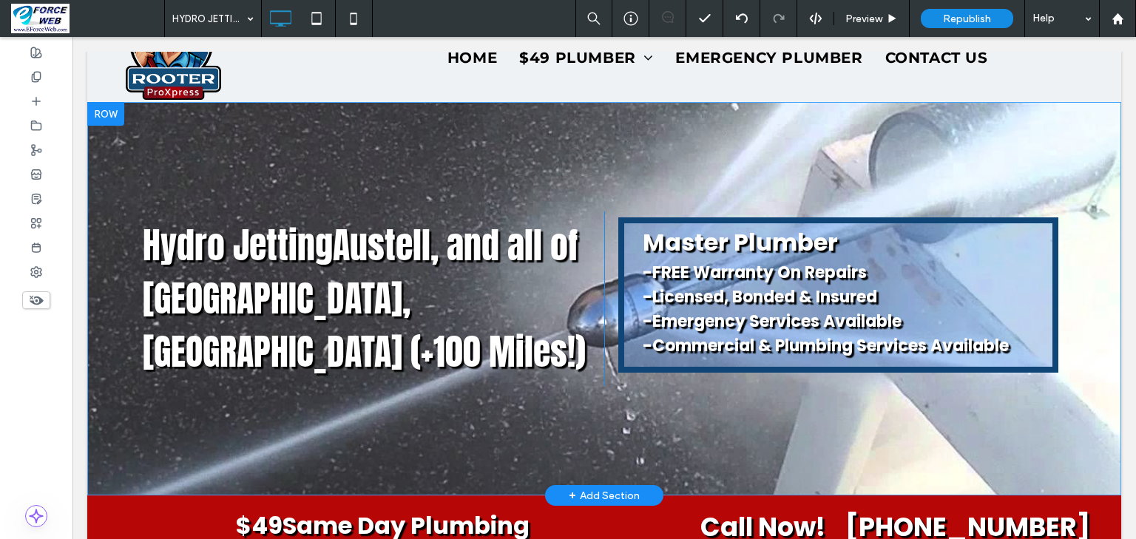
scroll to position [0, 0]
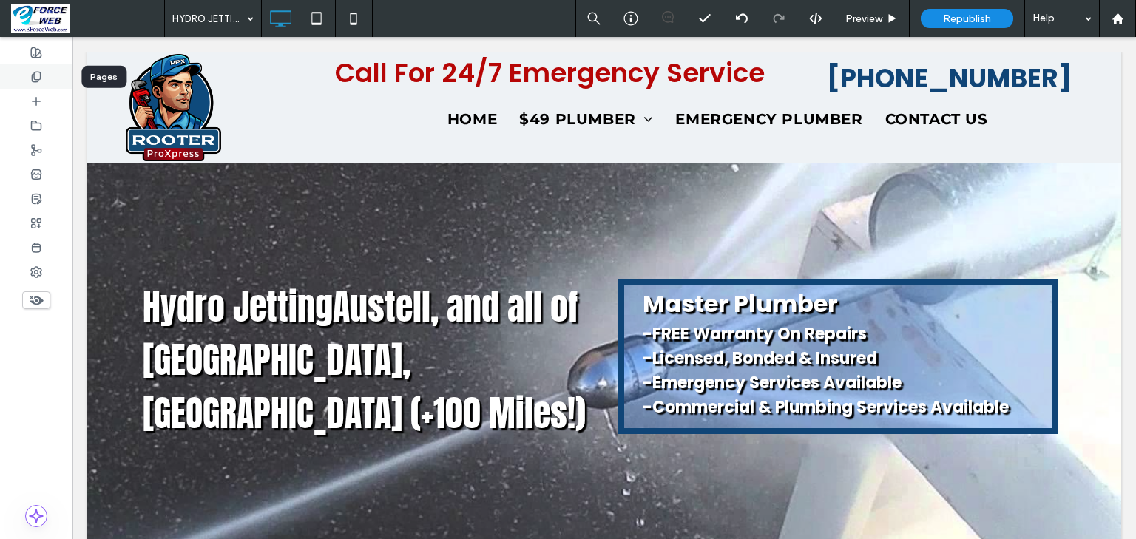
click at [38, 72] on icon at bounding box center [36, 77] width 12 height 12
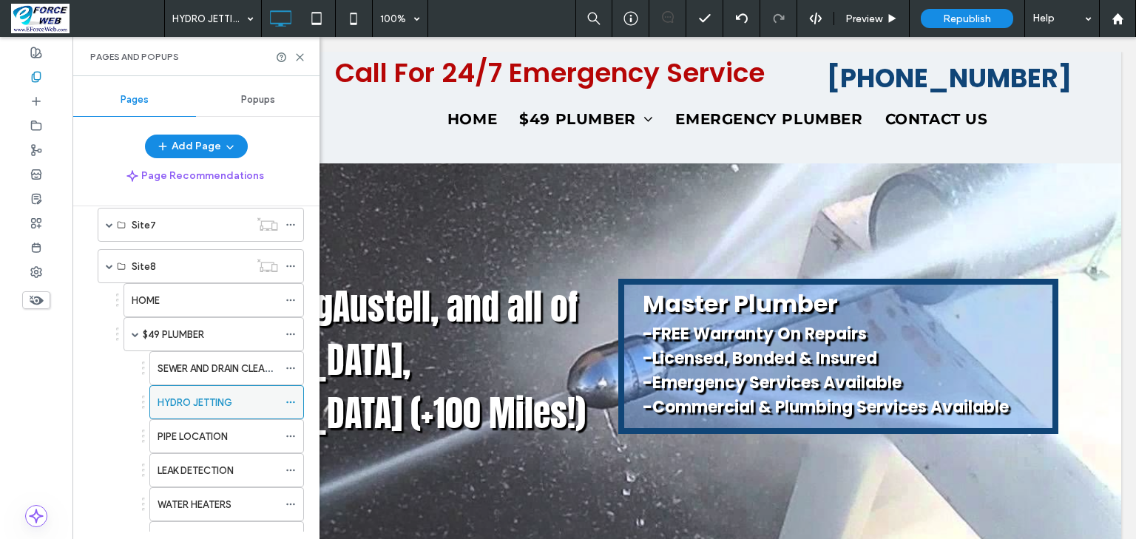
scroll to position [592, 0]
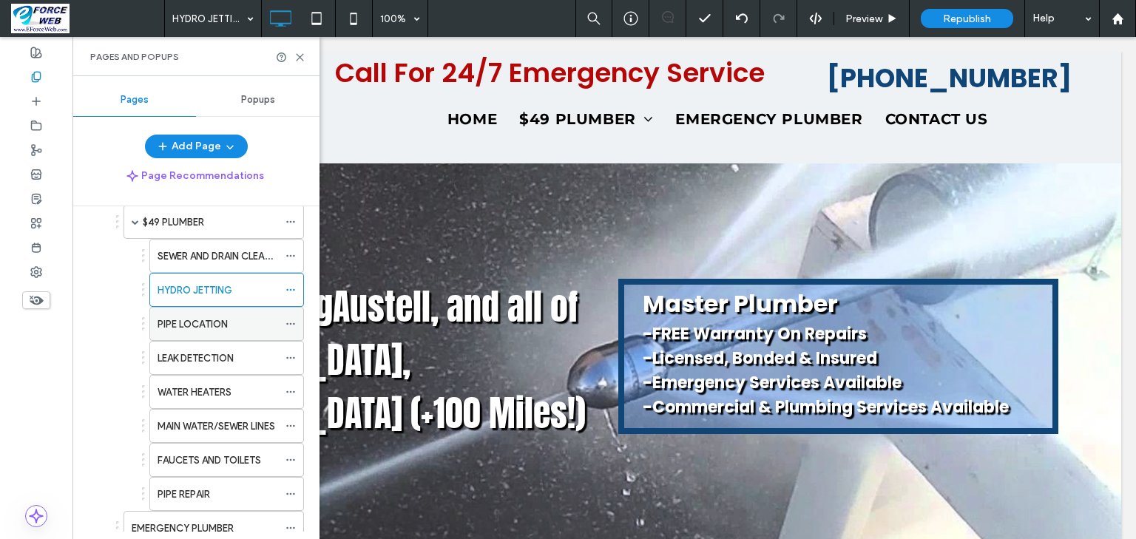
click at [187, 322] on label "PIPE LOCATION" at bounding box center [192, 324] width 70 height 26
click at [298, 58] on use at bounding box center [300, 57] width 7 height 7
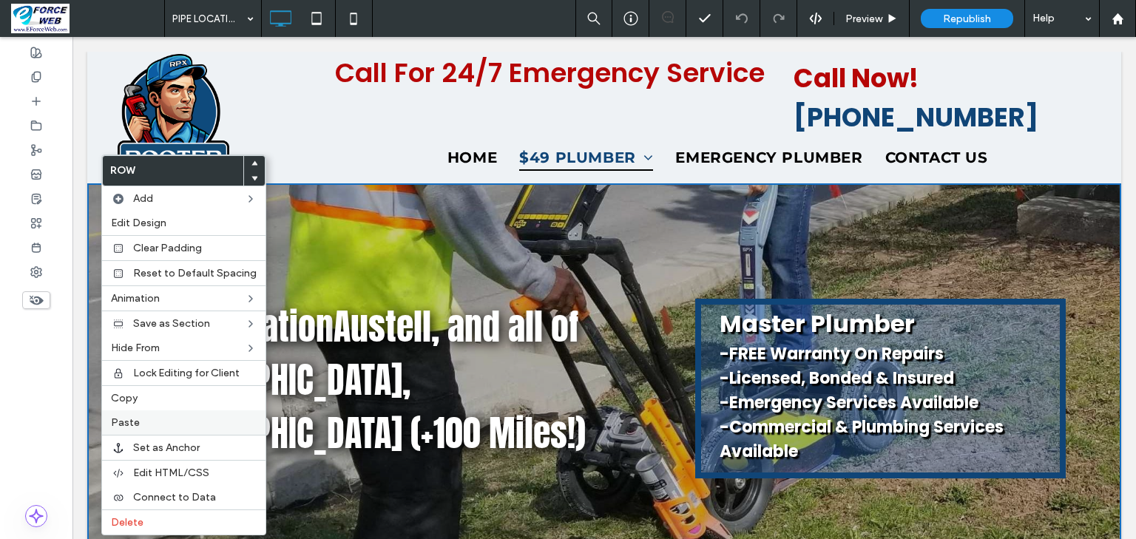
click at [135, 416] on span "Paste" at bounding box center [125, 422] width 29 height 13
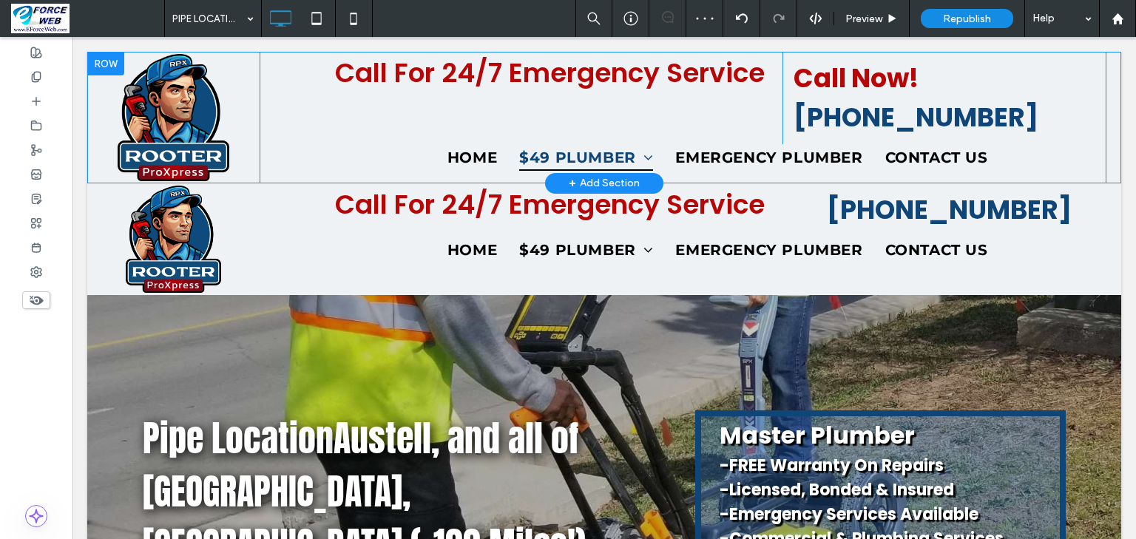
click at [106, 59] on div at bounding box center [105, 64] width 37 height 24
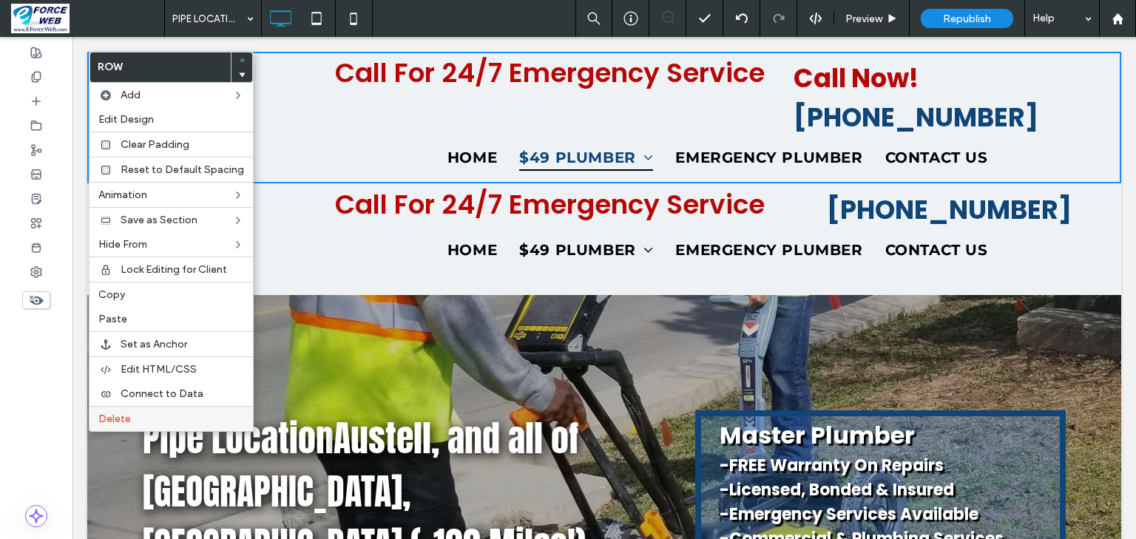
click at [137, 416] on label "Delete" at bounding box center [171, 419] width 146 height 13
